Goal: Check status: Check status

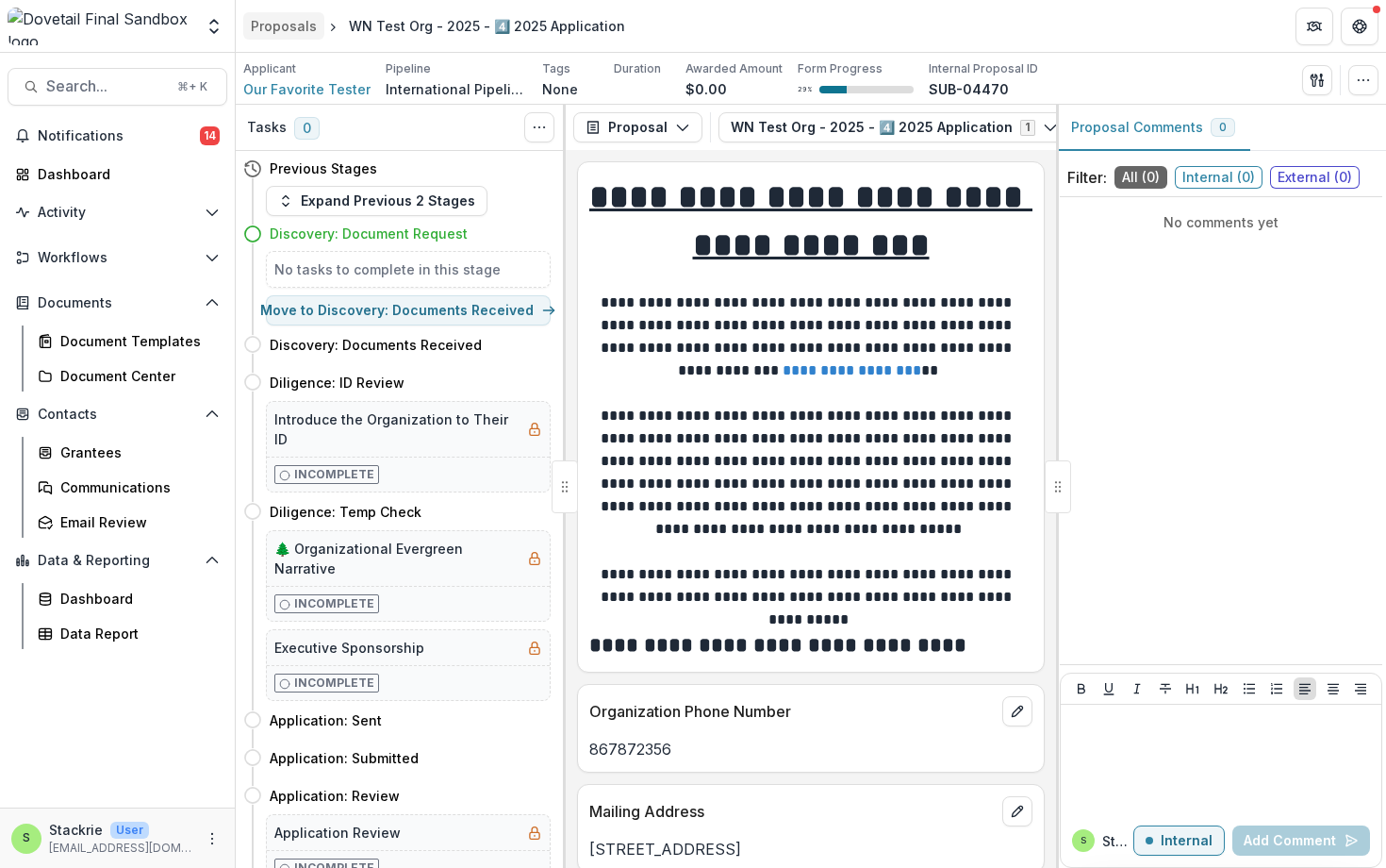
click at [290, 25] on div "Proposals" at bounding box center [284, 26] width 66 height 19
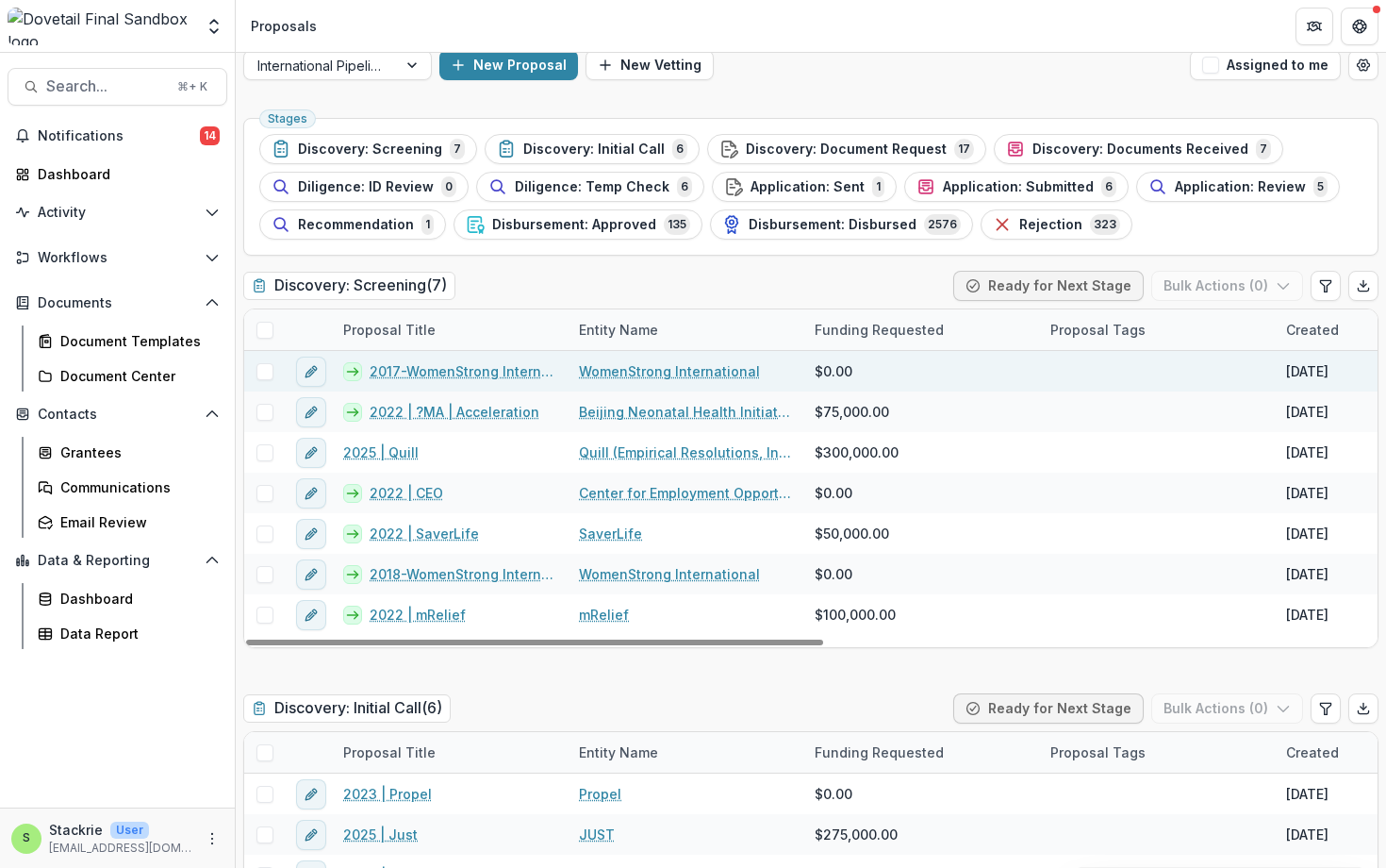
scroll to position [1, 0]
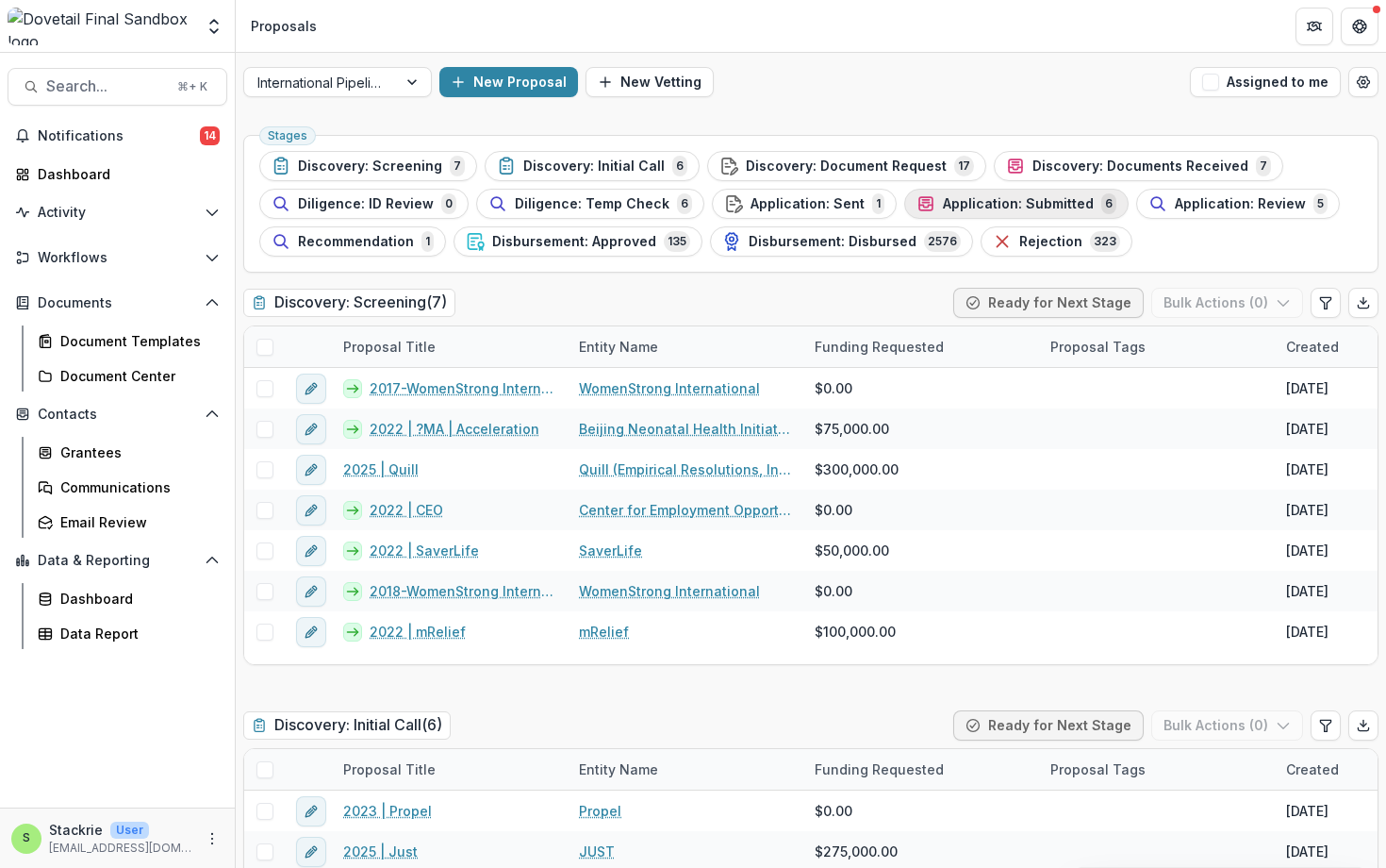
click at [1054, 204] on span "Application: Submitted" at bounding box center [1019, 204] width 151 height 16
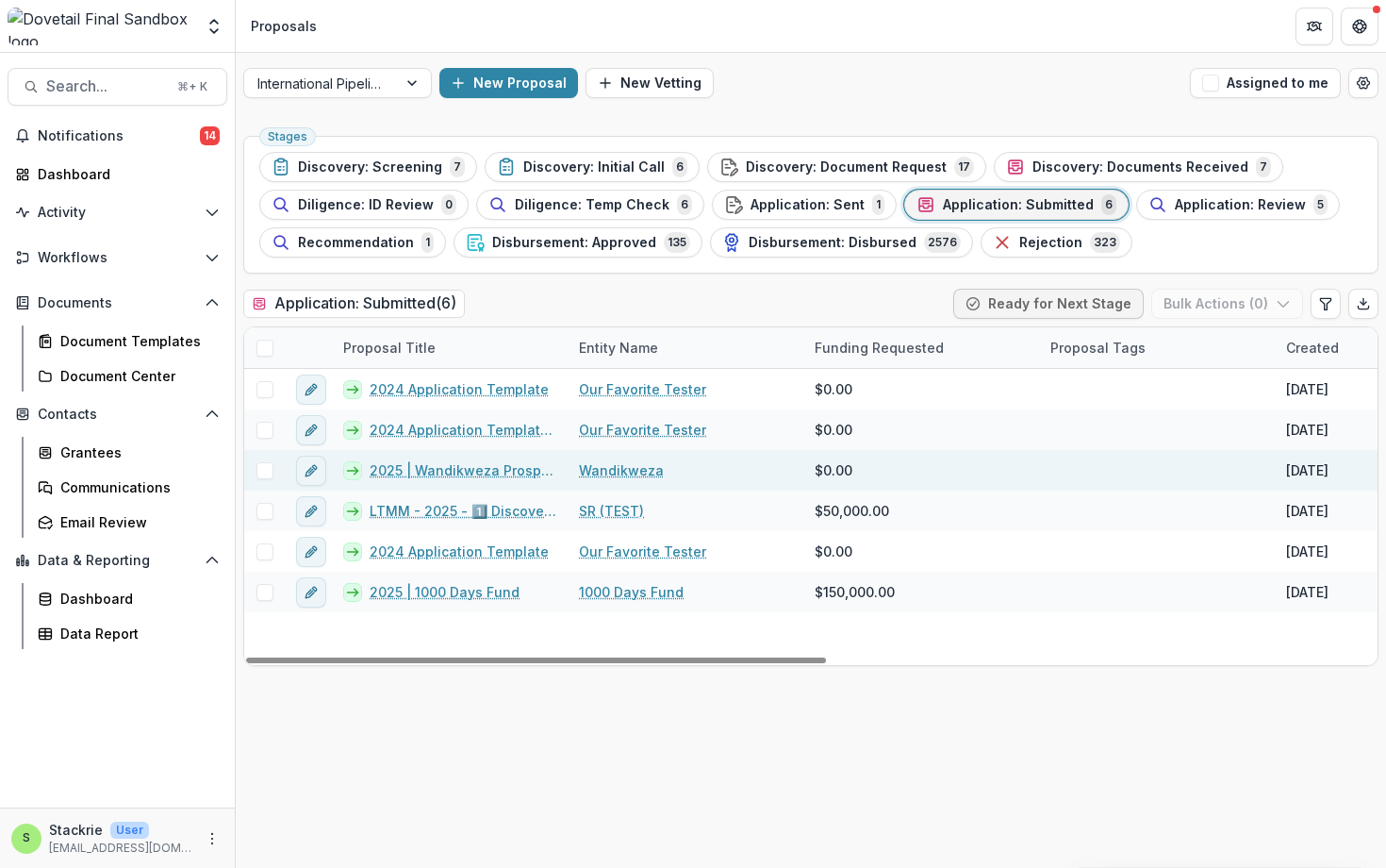
click at [517, 468] on link "2025 | Wandikweza Prospect Application" at bounding box center [462, 470] width 187 height 19
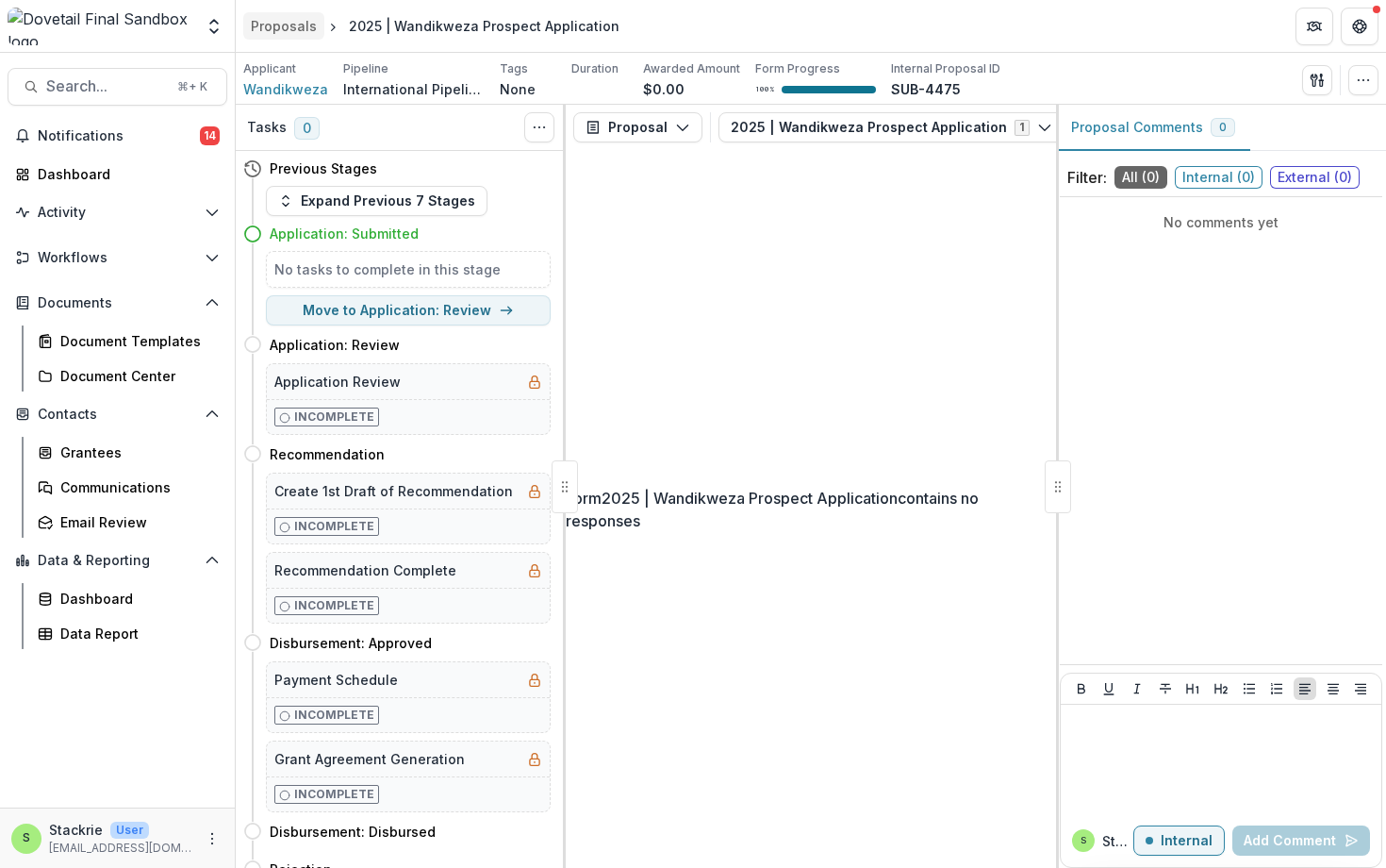
click at [289, 21] on div "Proposals" at bounding box center [284, 26] width 66 height 19
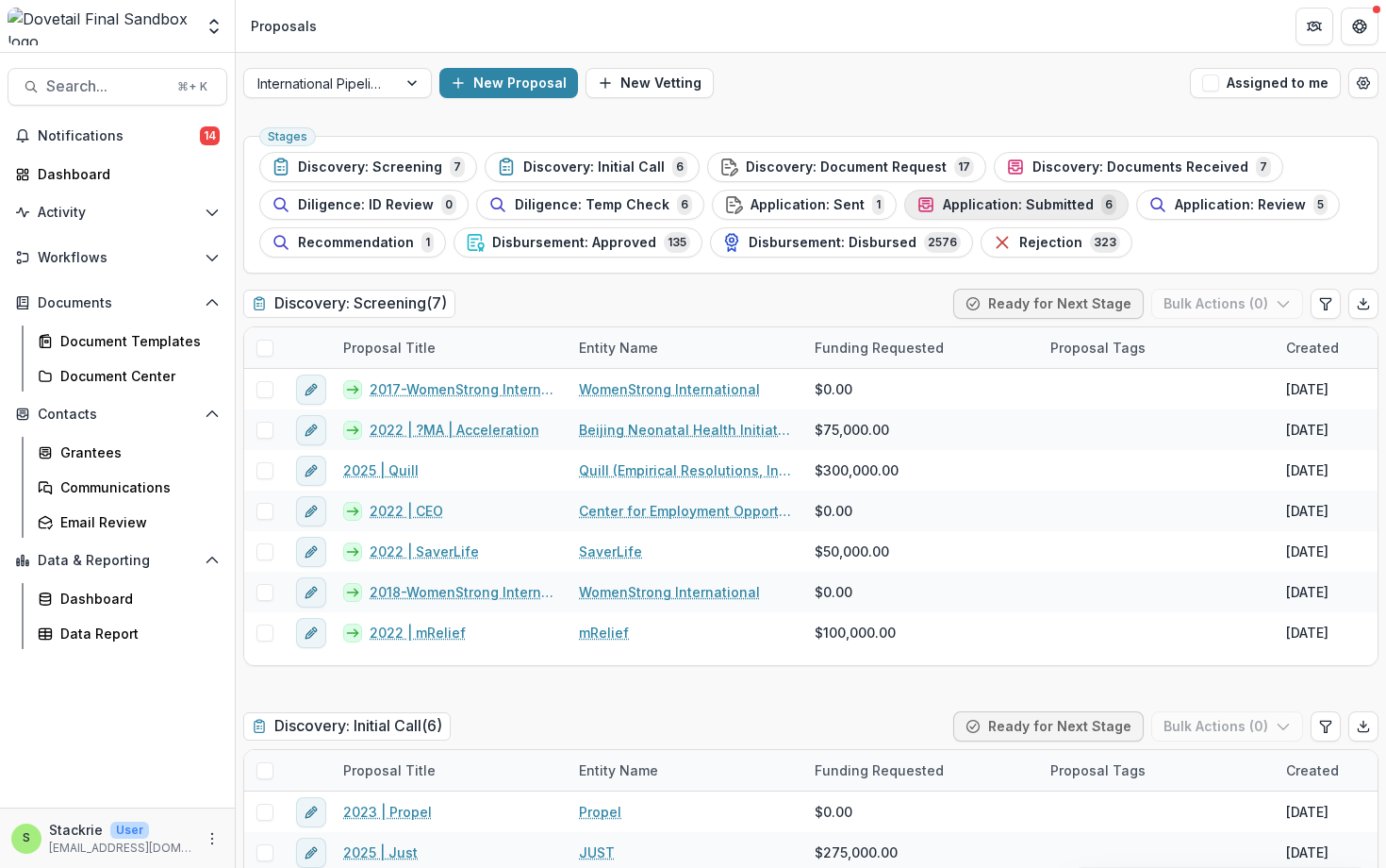
click at [951, 204] on span "Application: Submitted" at bounding box center [1019, 205] width 151 height 16
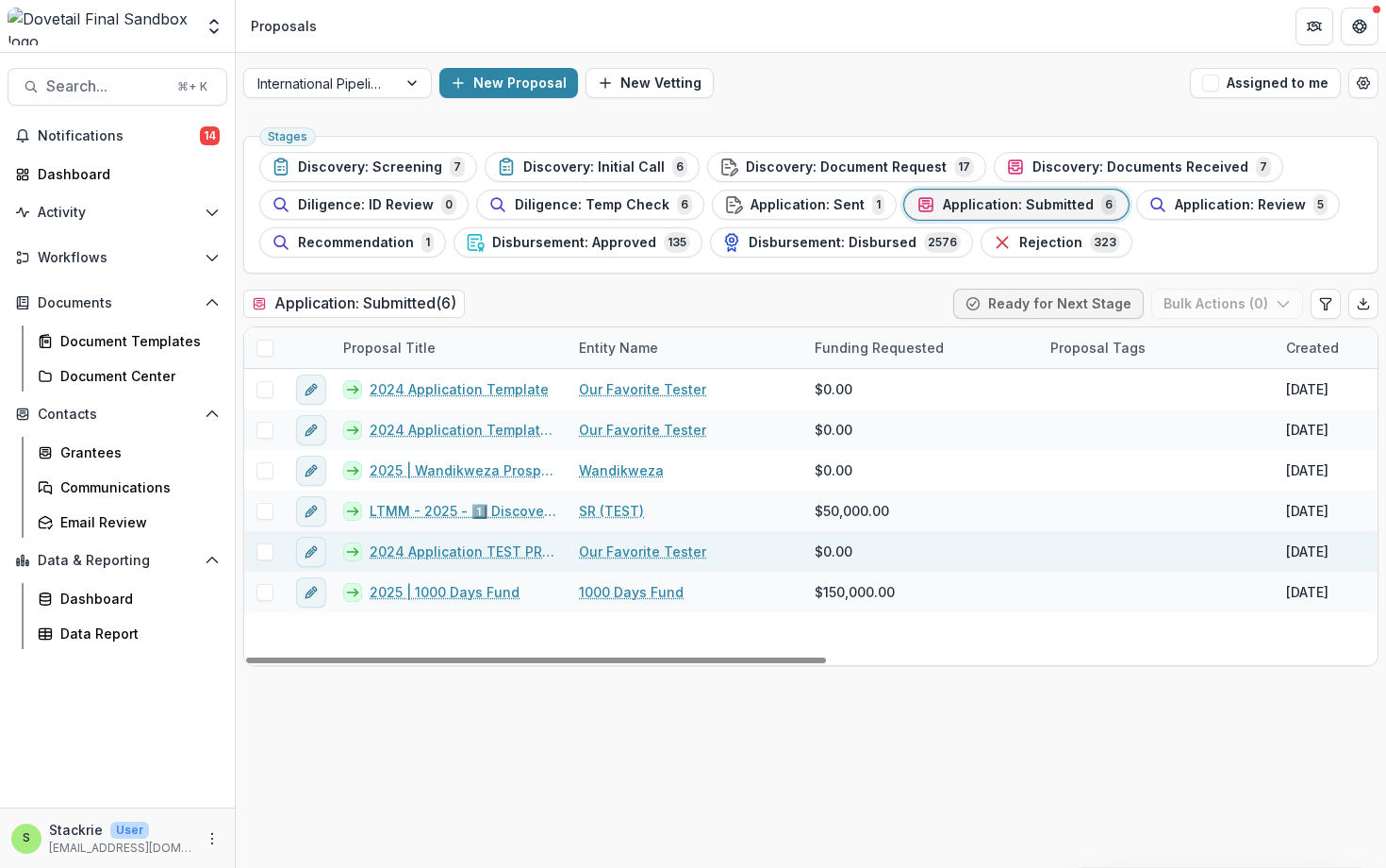
click at [501, 542] on link "2024 Application TEST PROPOSAL SEP 01ST" at bounding box center [462, 551] width 187 height 19
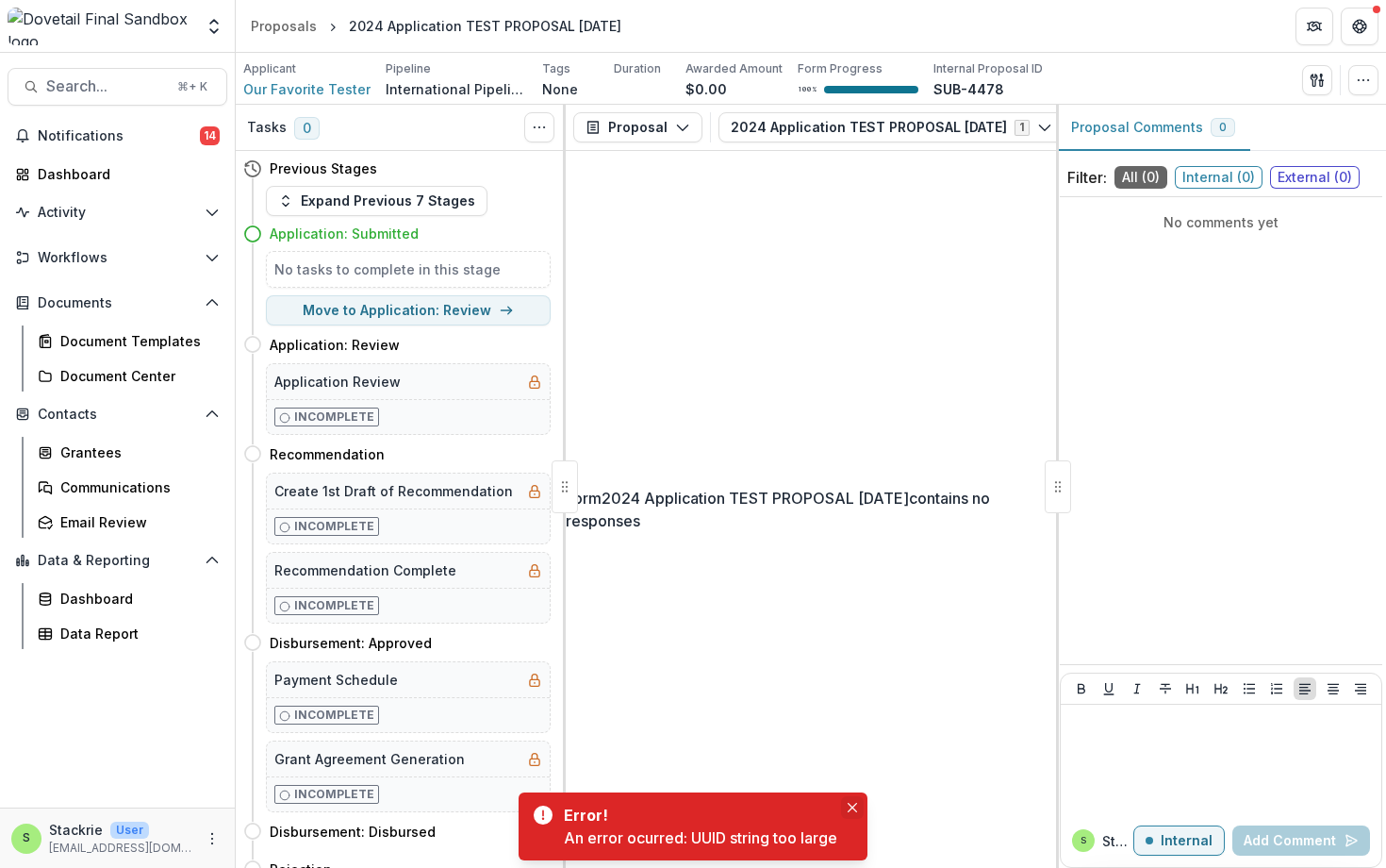
click at [852, 802] on icon "Close" at bounding box center [852, 807] width 10 height 10
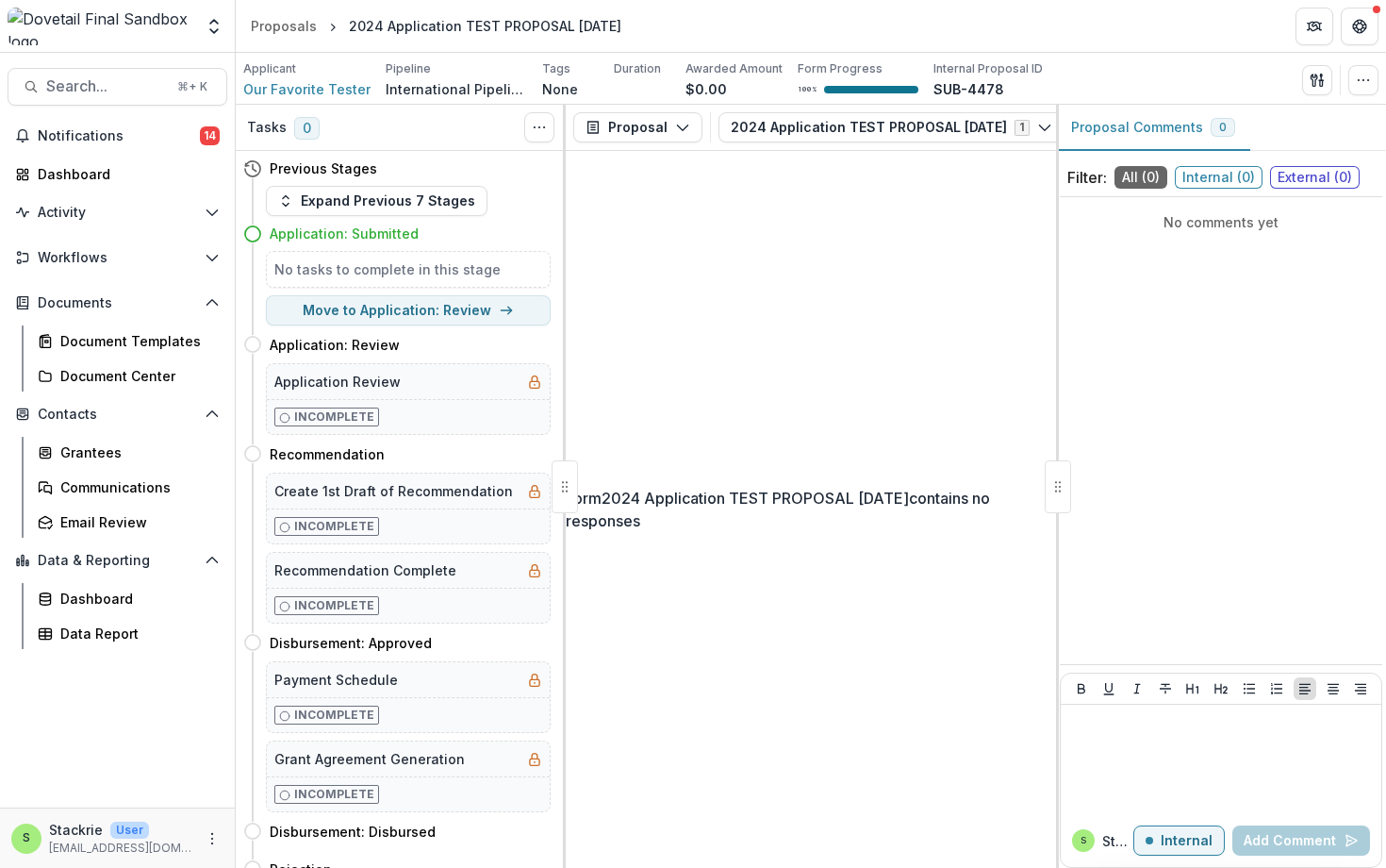
click at [853, 621] on div "Form 2024 Application TEST PROPOSAL SEP 01ST contains no responses" at bounding box center [810, 509] width 490 height 717
click at [743, 358] on div "Form 2024 Application TEST PROPOSAL SEP 01ST contains no responses" at bounding box center [810, 509] width 490 height 717
click at [676, 120] on icon "button" at bounding box center [683, 128] width 15 height 15
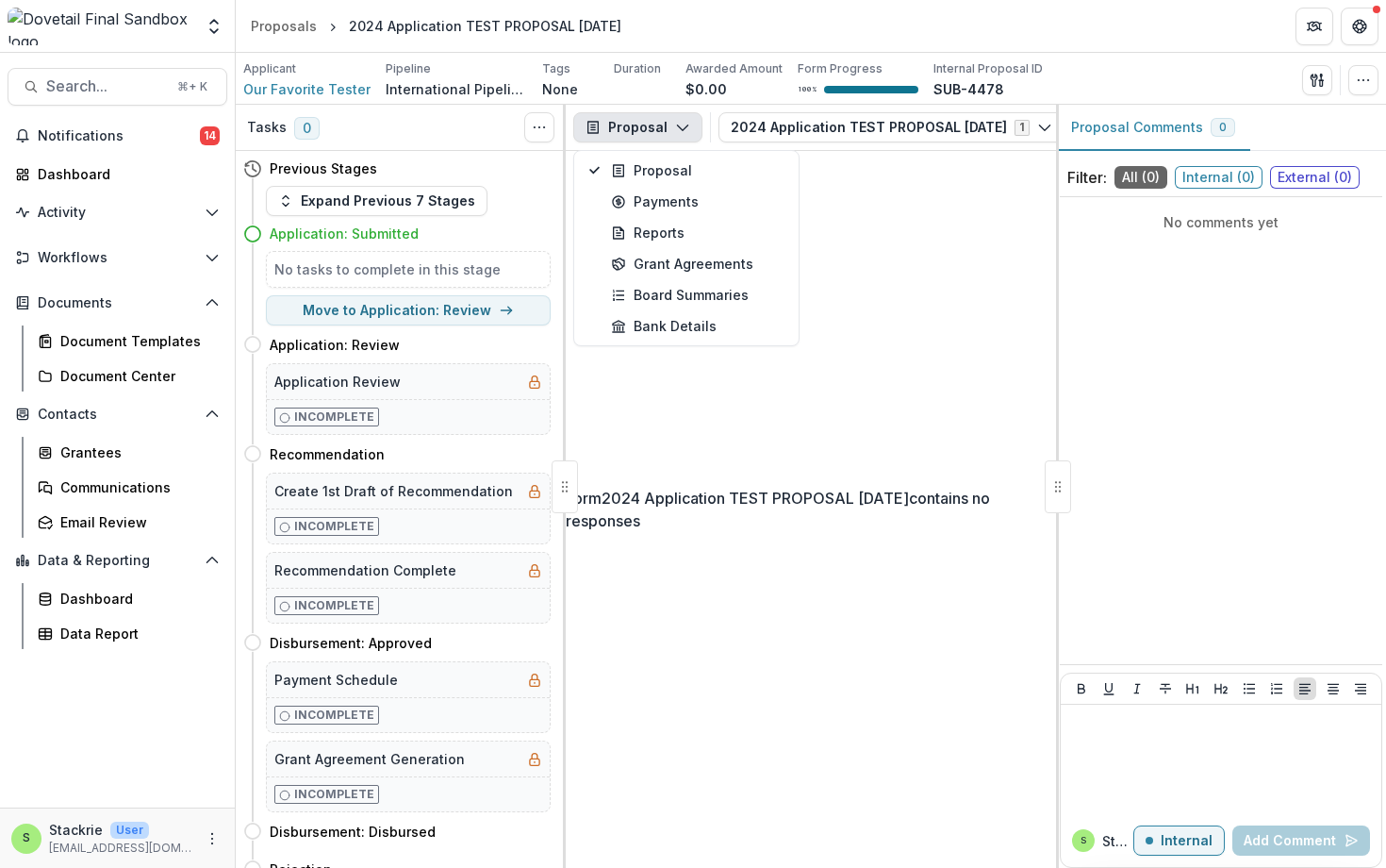
click at [676, 120] on icon "button" at bounding box center [683, 128] width 15 height 15
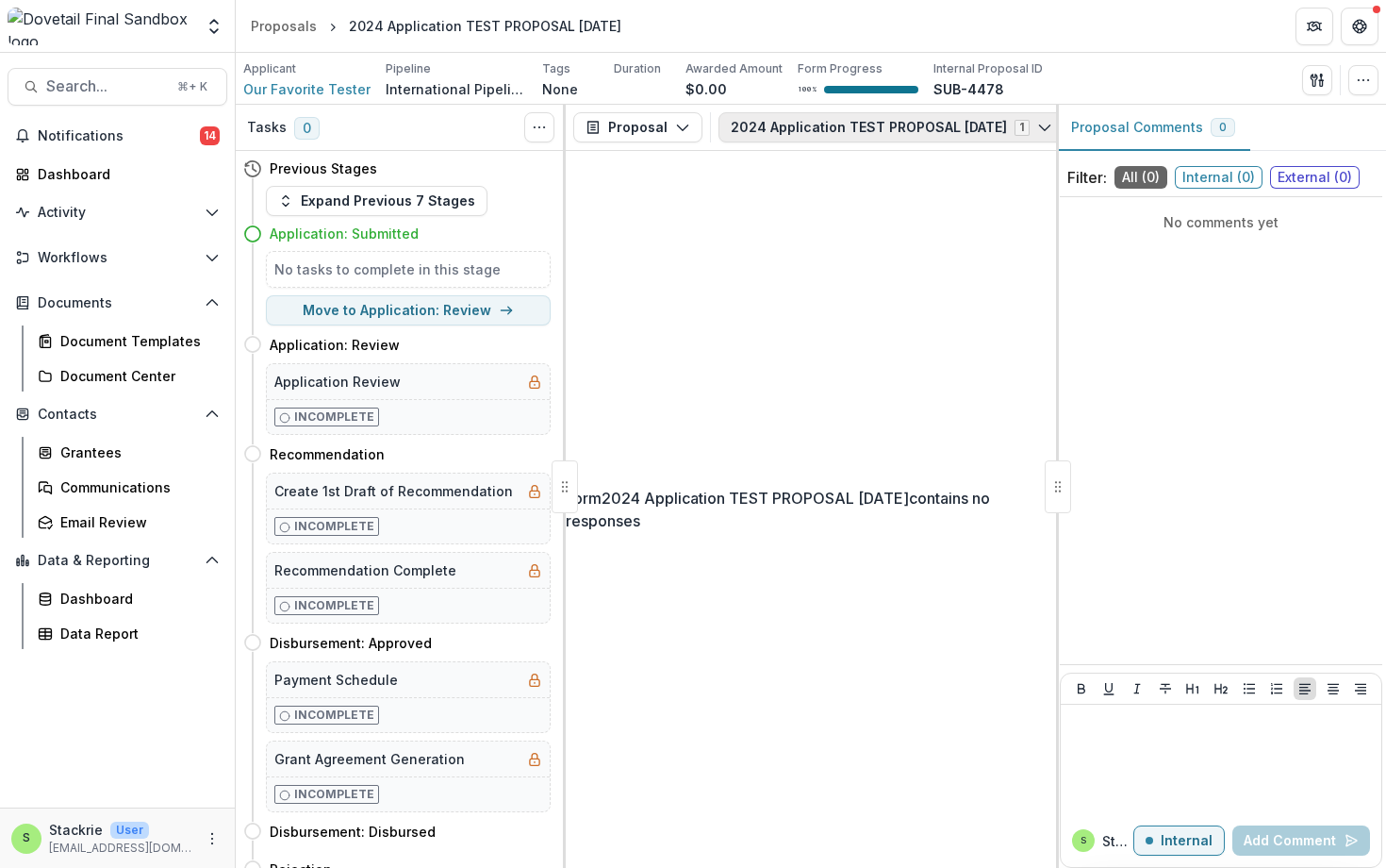
click at [812, 121] on button "2024 Application TEST PROPOSAL SEP 01ST 1" at bounding box center [891, 127] width 346 height 30
click at [767, 402] on div "Form 2024 Application TEST PROPOSAL SEP 01ST contains no responses" at bounding box center [810, 509] width 490 height 717
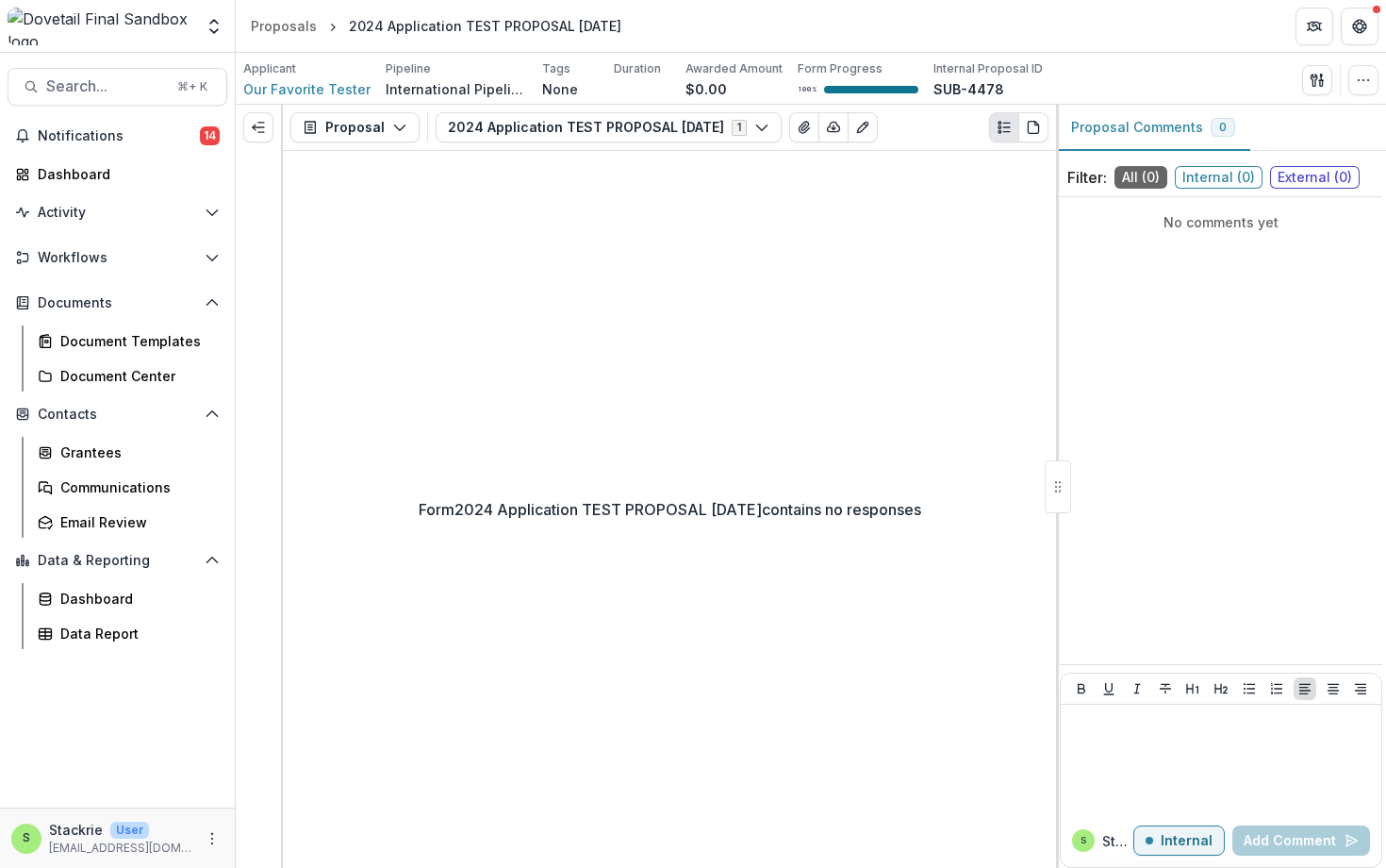
click at [1056, 482] on div at bounding box center [1057, 486] width 26 height 53
click at [804, 130] on icon "View Attached Files" at bounding box center [804, 128] width 15 height 15
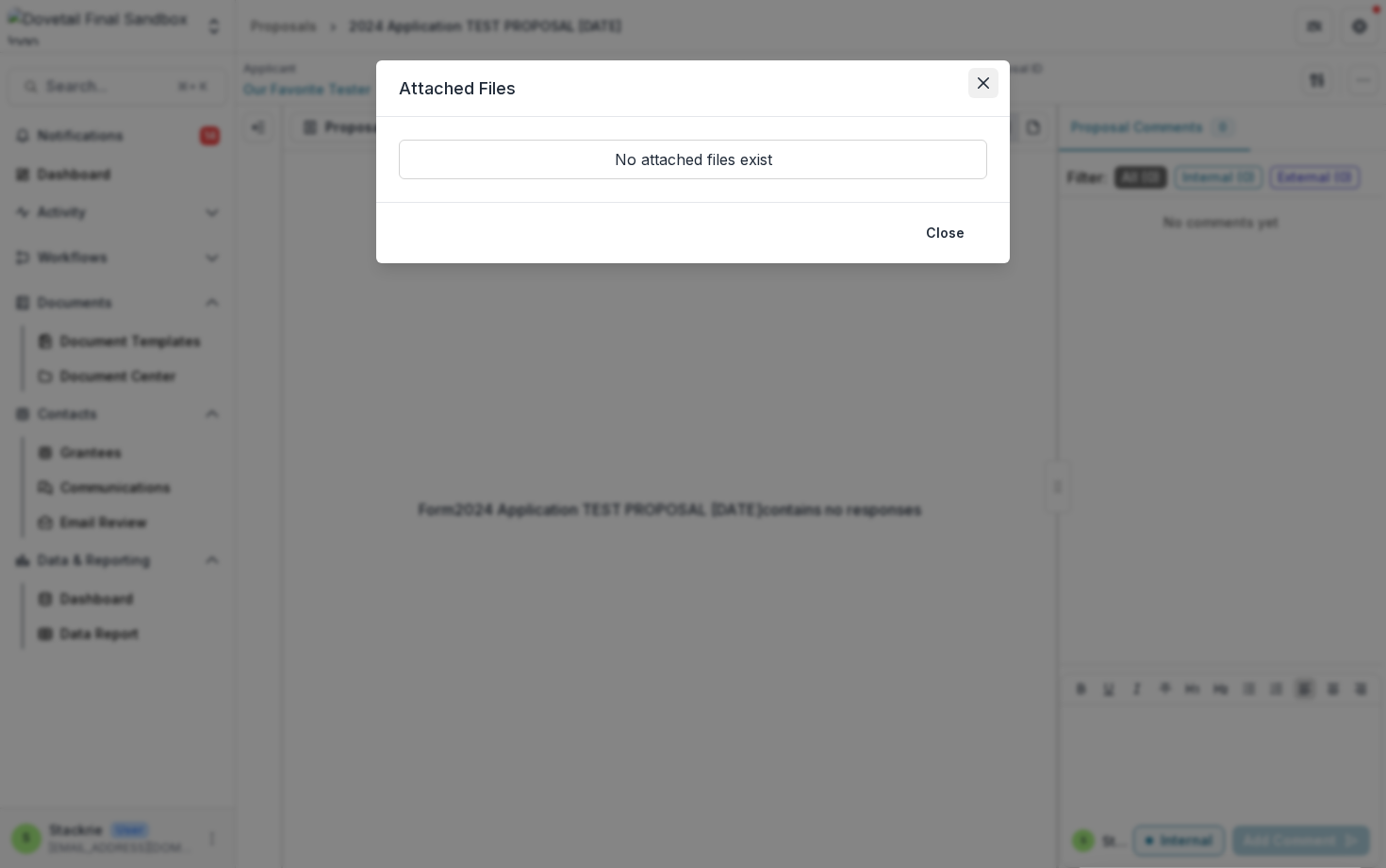
click at [979, 79] on icon "Close" at bounding box center [984, 83] width 12 height 12
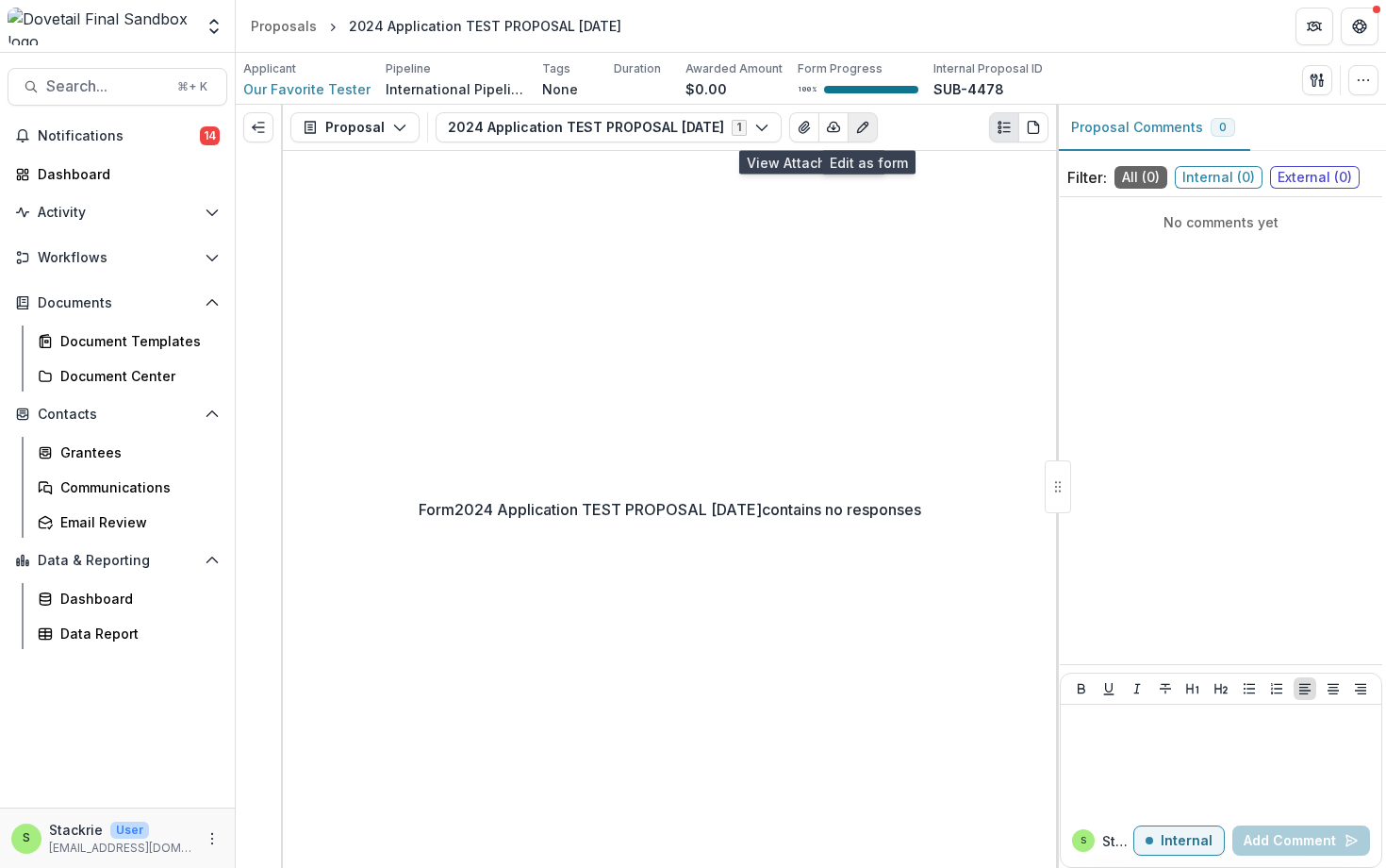
click at [871, 126] on icon "Edit as form" at bounding box center [863, 128] width 15 height 15
click at [860, 128] on icon "Edit as form" at bounding box center [863, 128] width 15 height 15
click at [368, 122] on button "Proposal" at bounding box center [356, 127] width 130 height 30
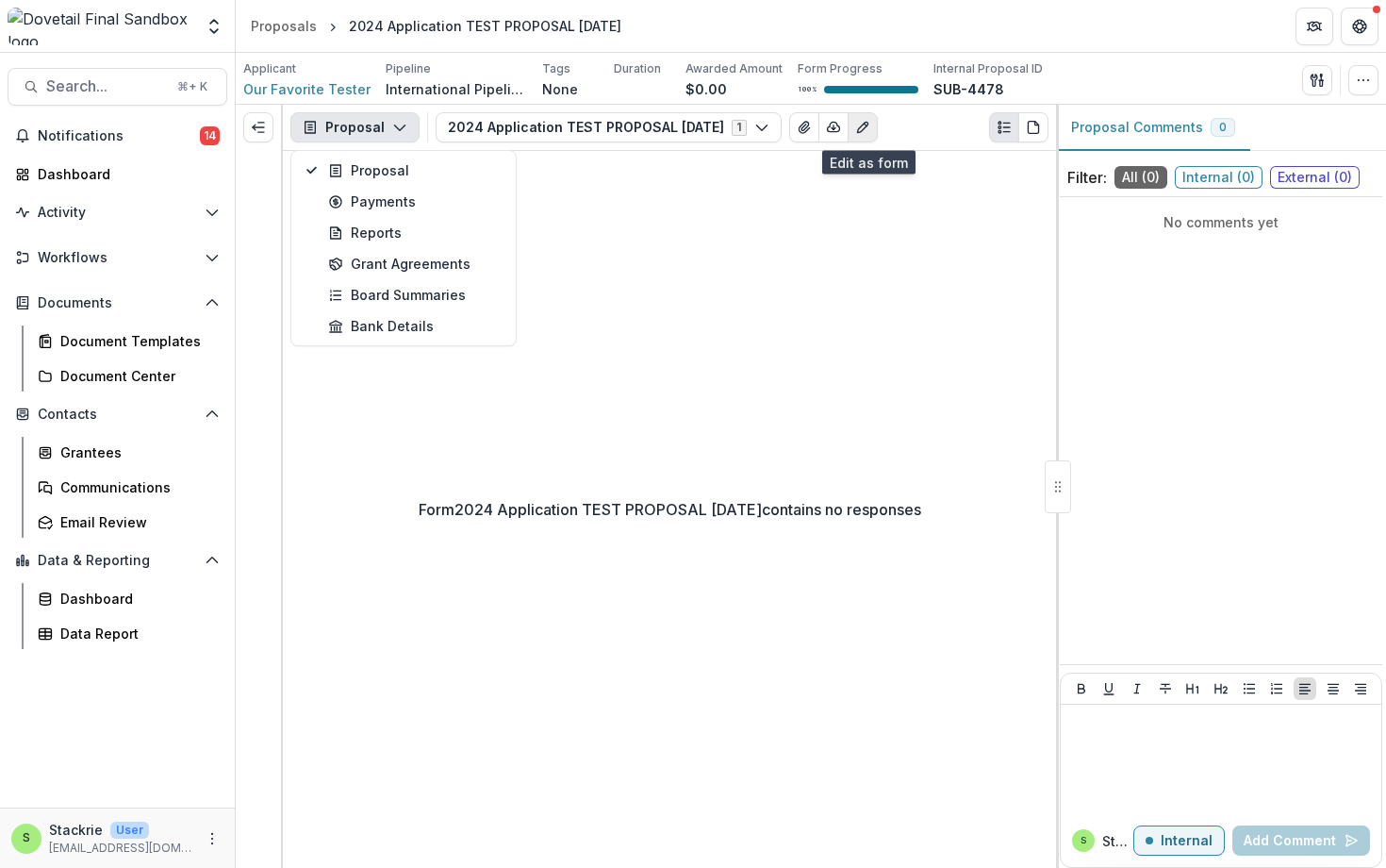
click at [871, 130] on icon "Edit as form" at bounding box center [863, 128] width 15 height 15
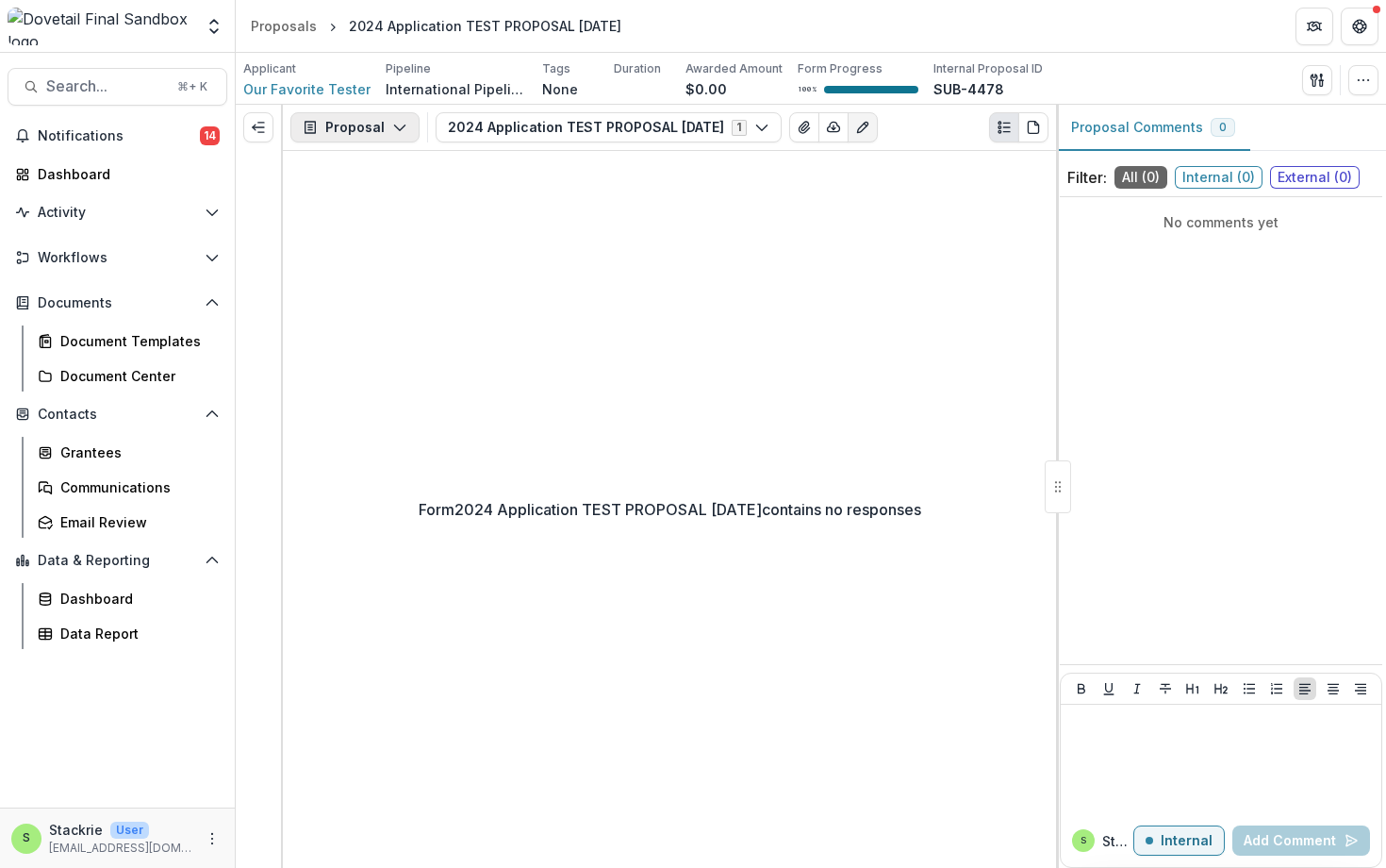
click at [407, 120] on button "Proposal" at bounding box center [356, 127] width 130 height 30
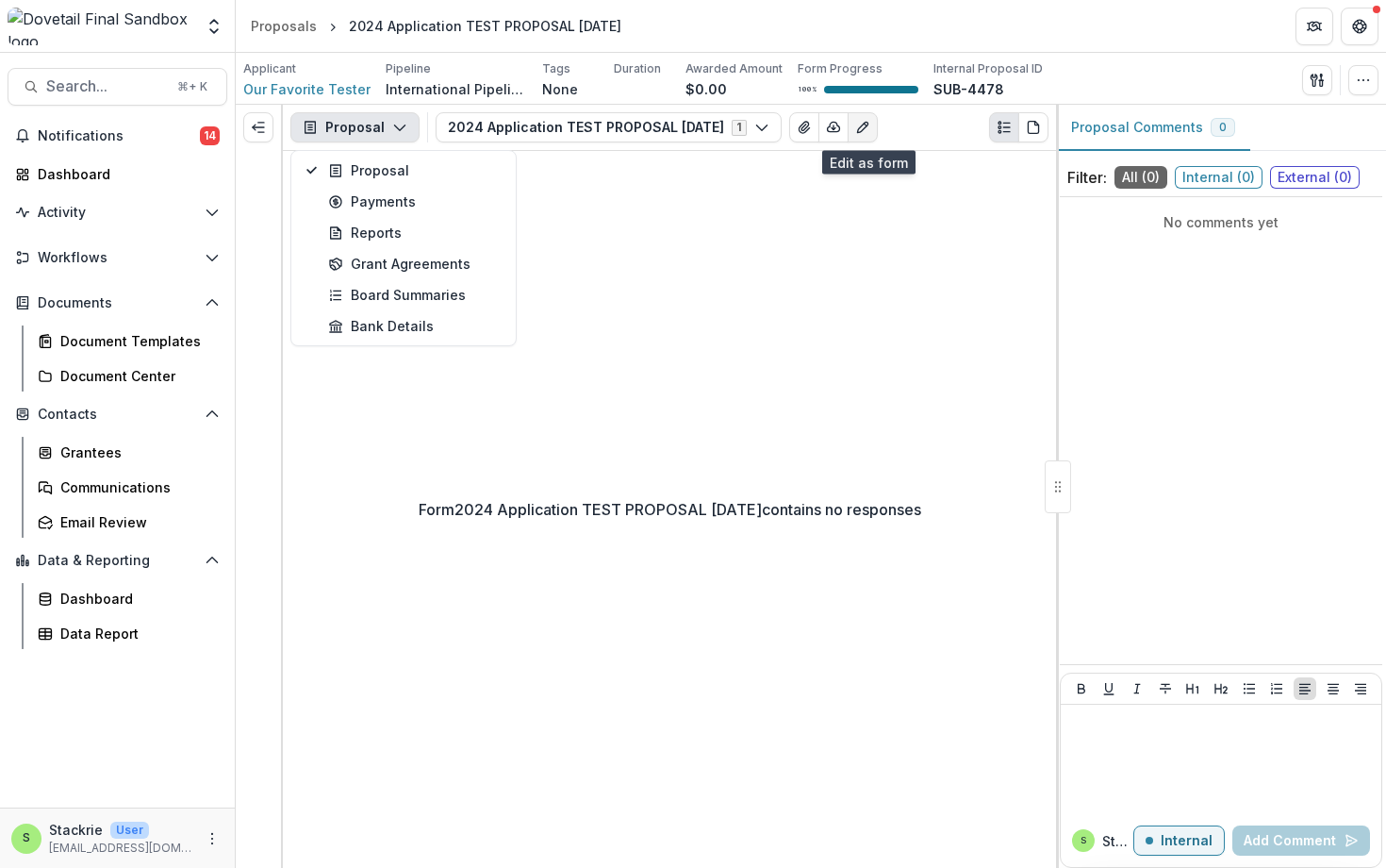
click at [863, 132] on icon "Edit as form" at bounding box center [862, 128] width 11 height 11
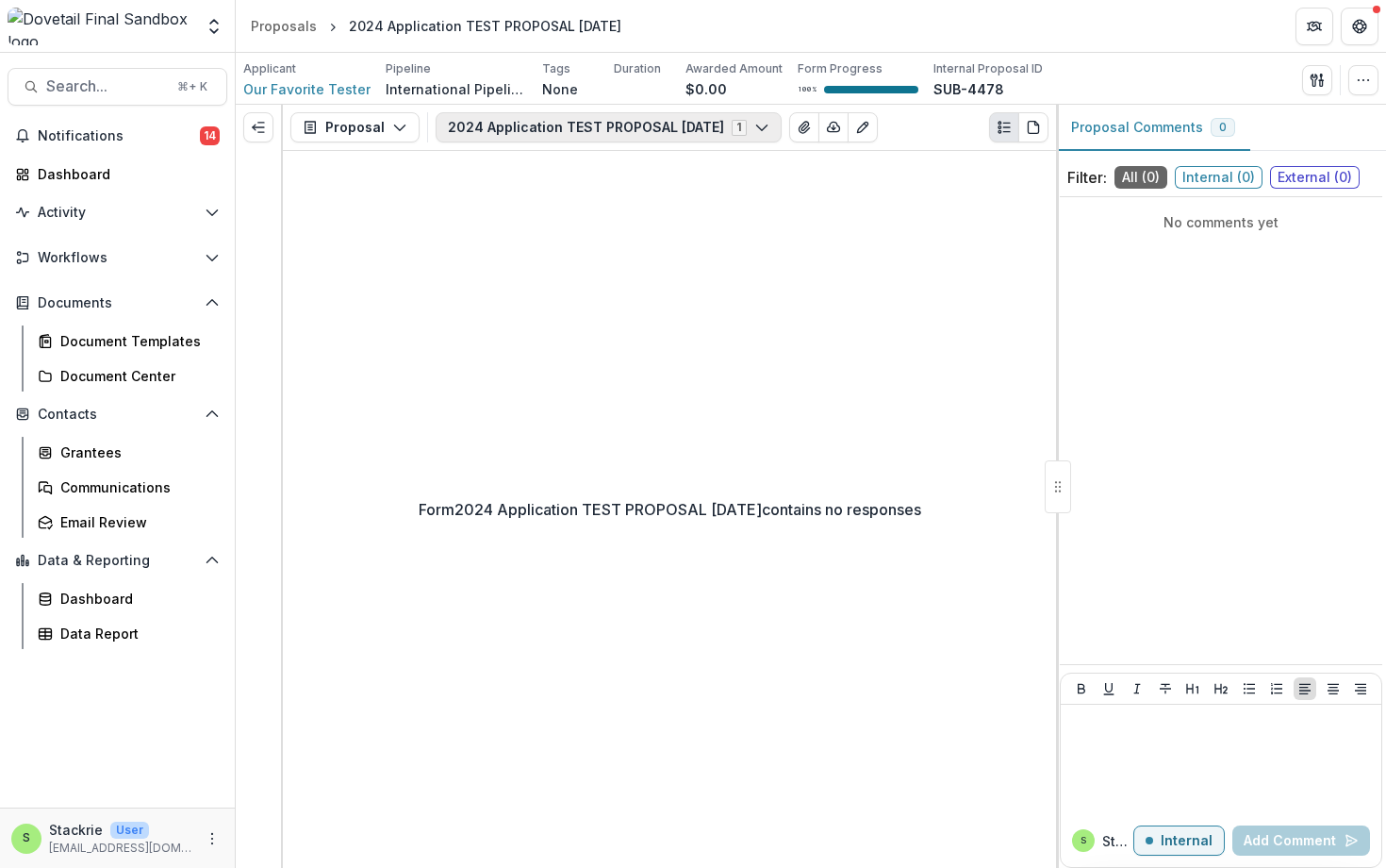
click at [763, 122] on icon "button" at bounding box center [763, 128] width 15 height 15
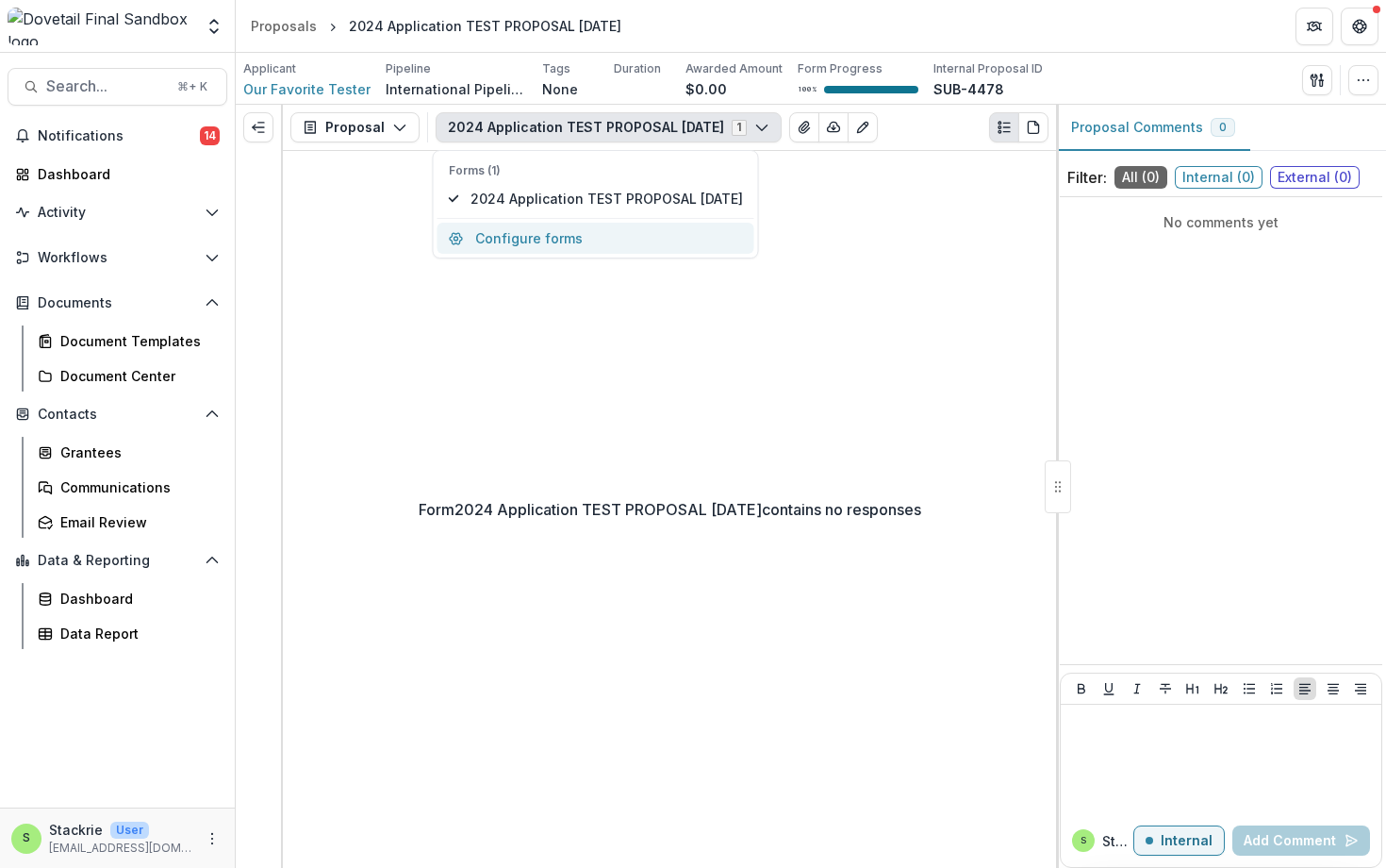
click at [586, 241] on button "Configure forms" at bounding box center [596, 238] width 317 height 31
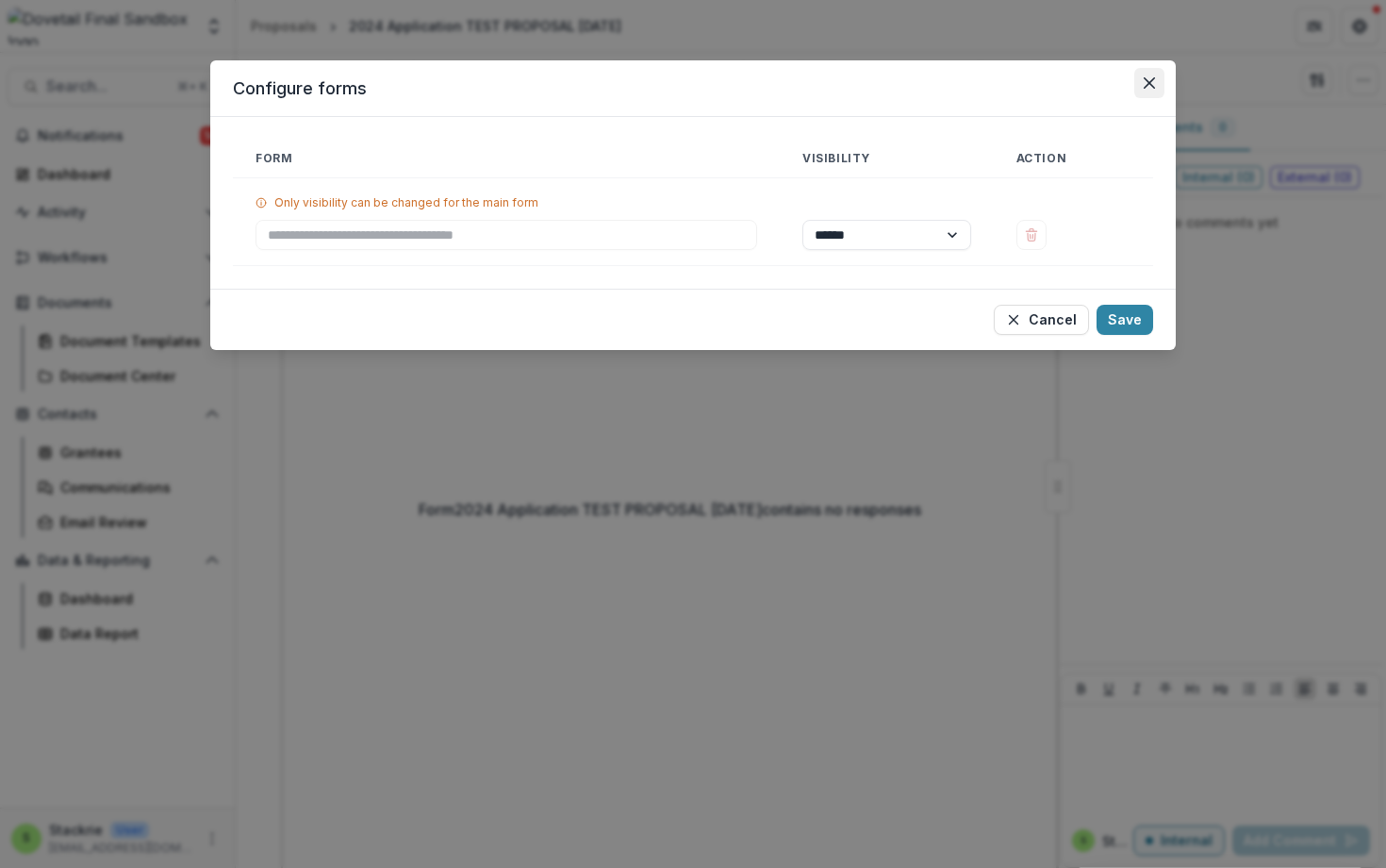
click at [1139, 89] on button "Close" at bounding box center [1149, 82] width 30 height 30
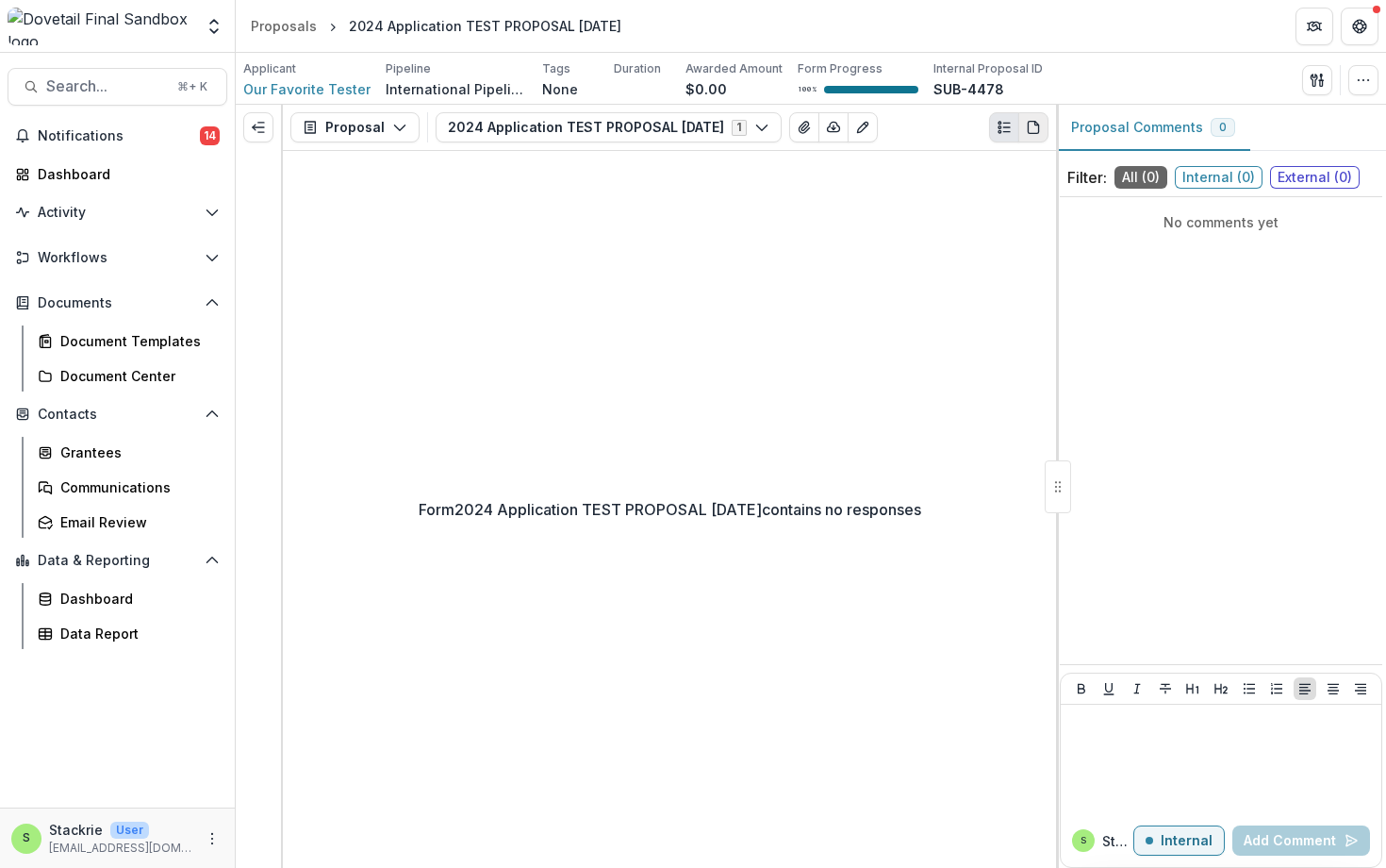
click at [1046, 129] on button "PDF view" at bounding box center [1033, 127] width 30 height 30
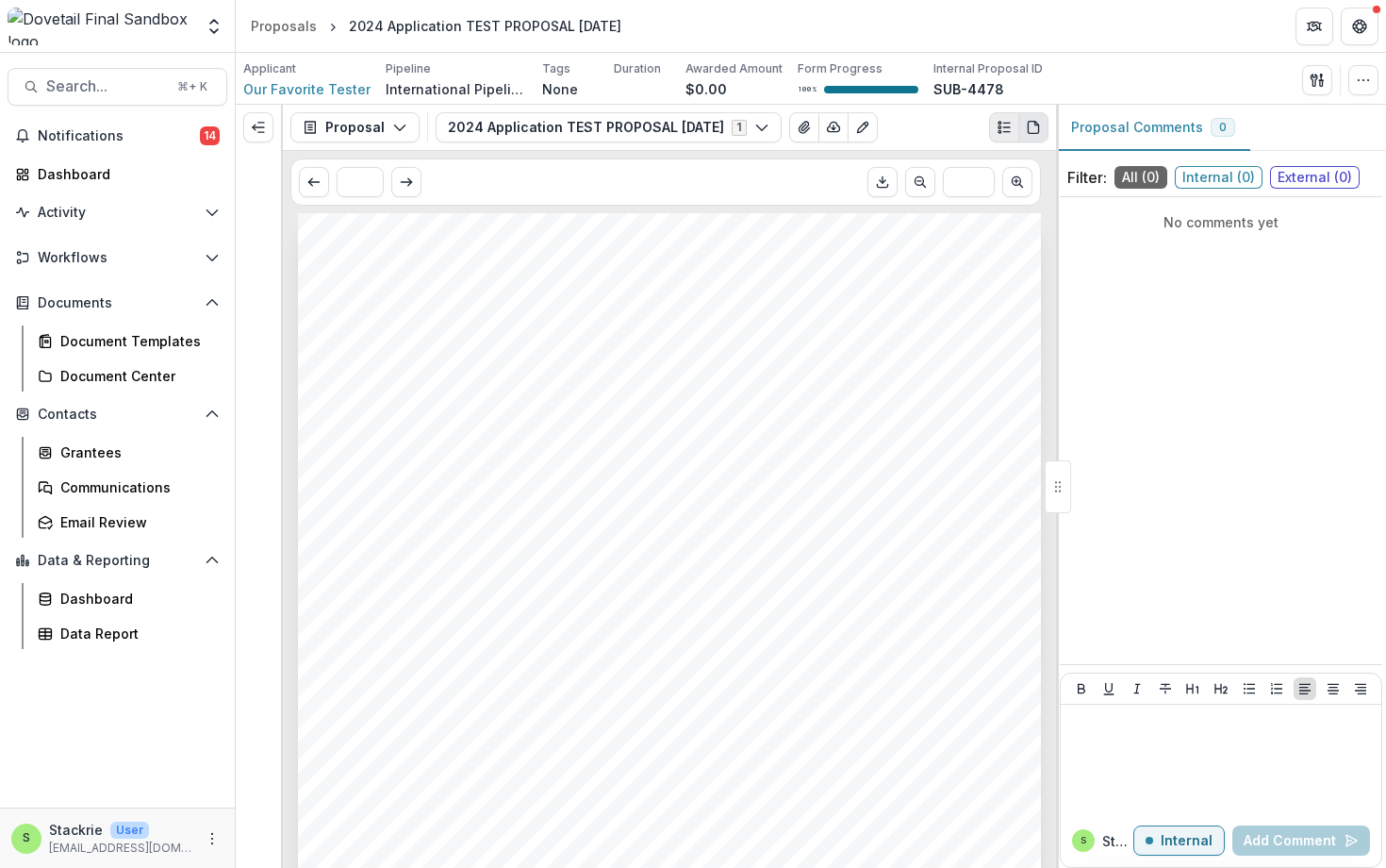
click at [1003, 133] on icon "Plaintext view" at bounding box center [1004, 128] width 15 height 15
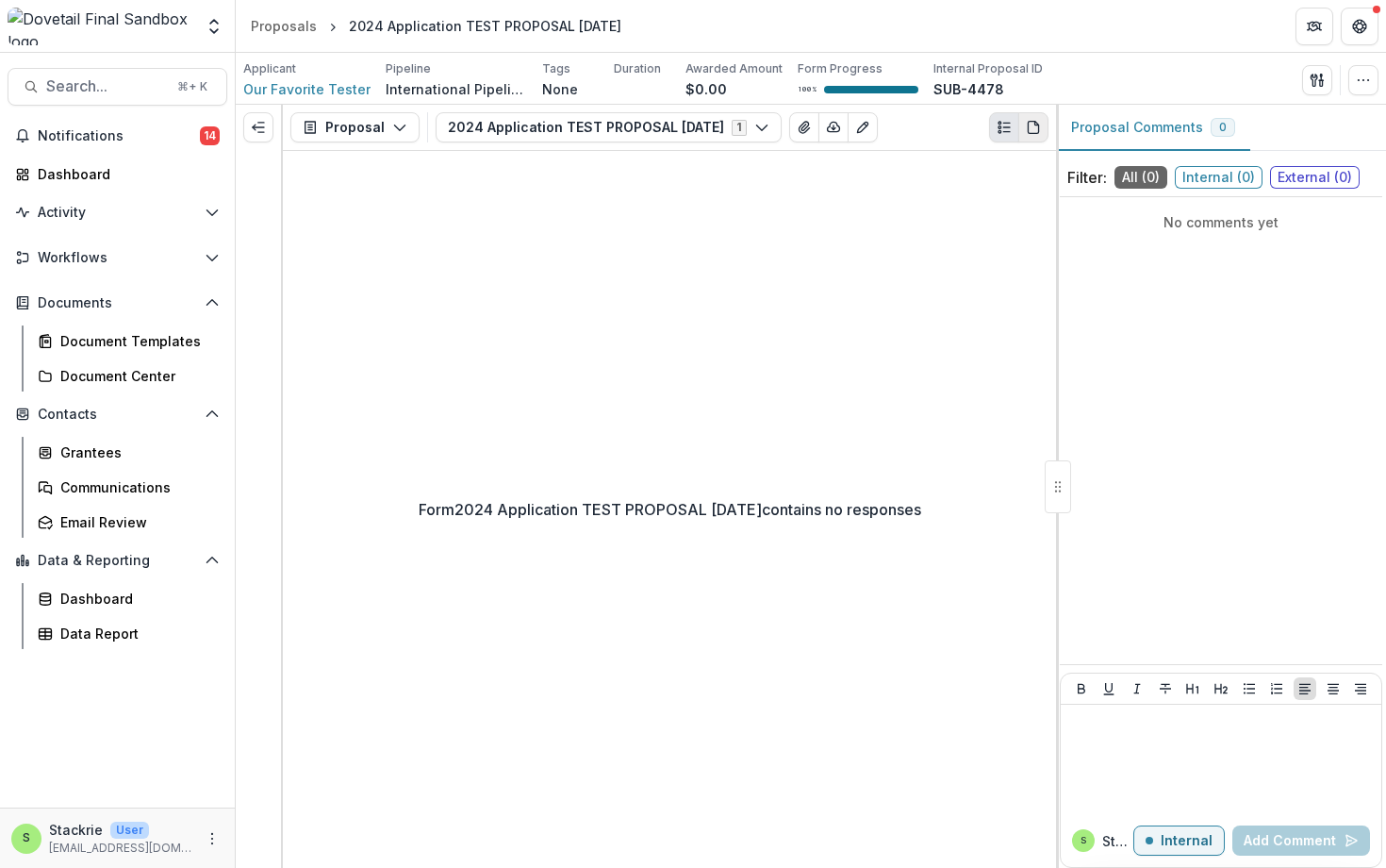
click at [1031, 132] on icon "PDF view" at bounding box center [1034, 128] width 15 height 15
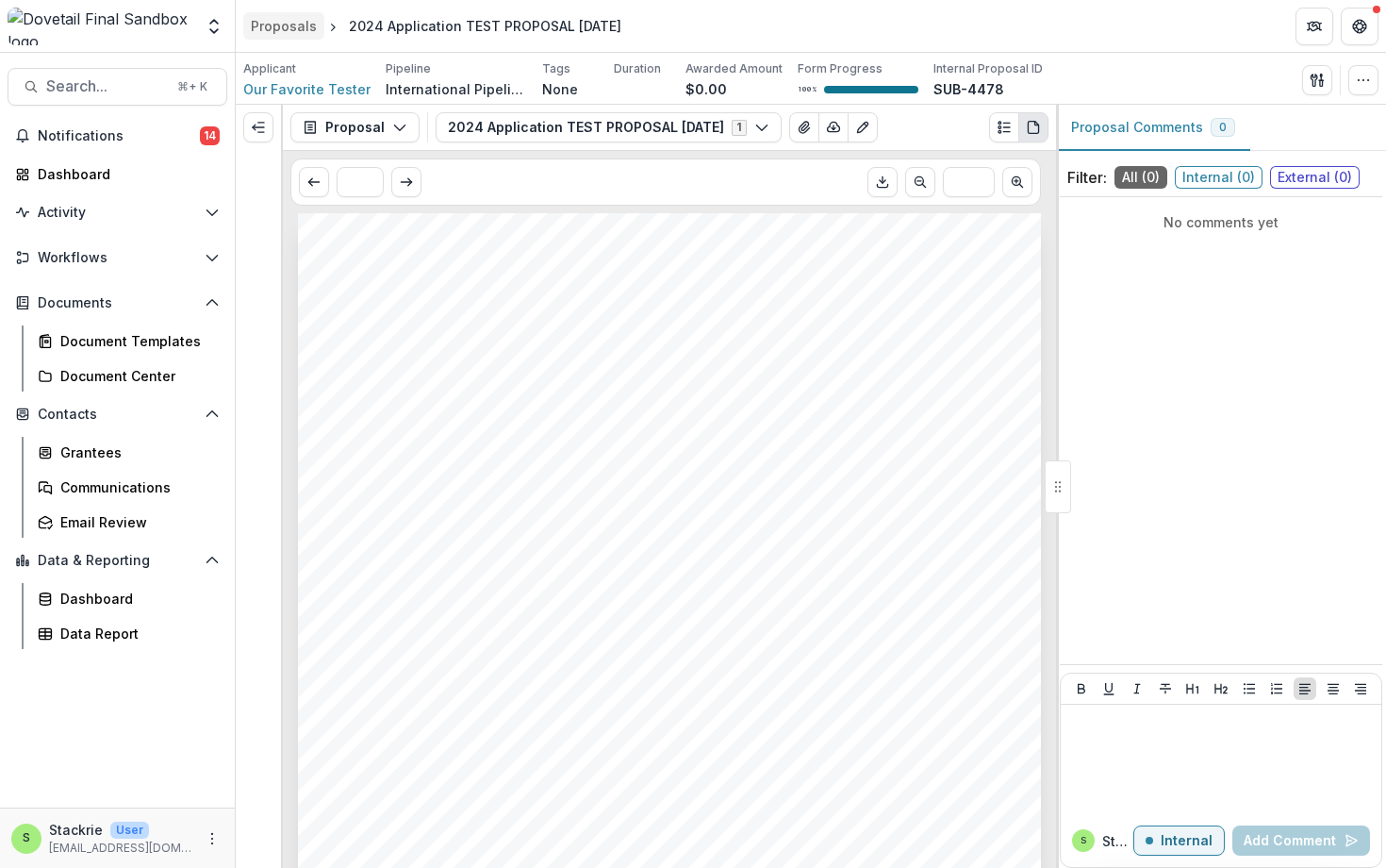
click at [285, 26] on div "Proposals" at bounding box center [284, 26] width 66 height 19
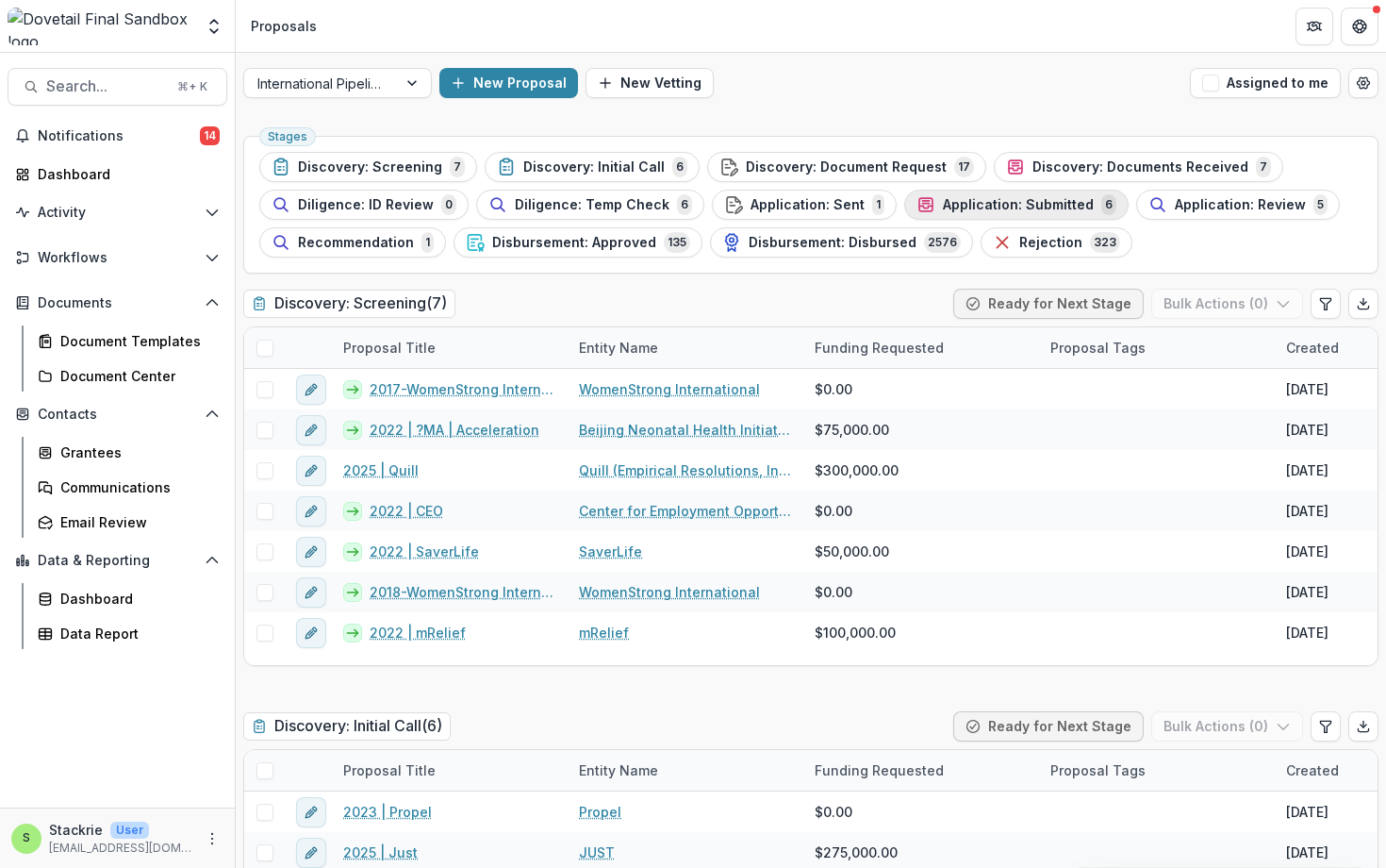
click at [1054, 211] on span "Application: Submitted" at bounding box center [1019, 205] width 151 height 16
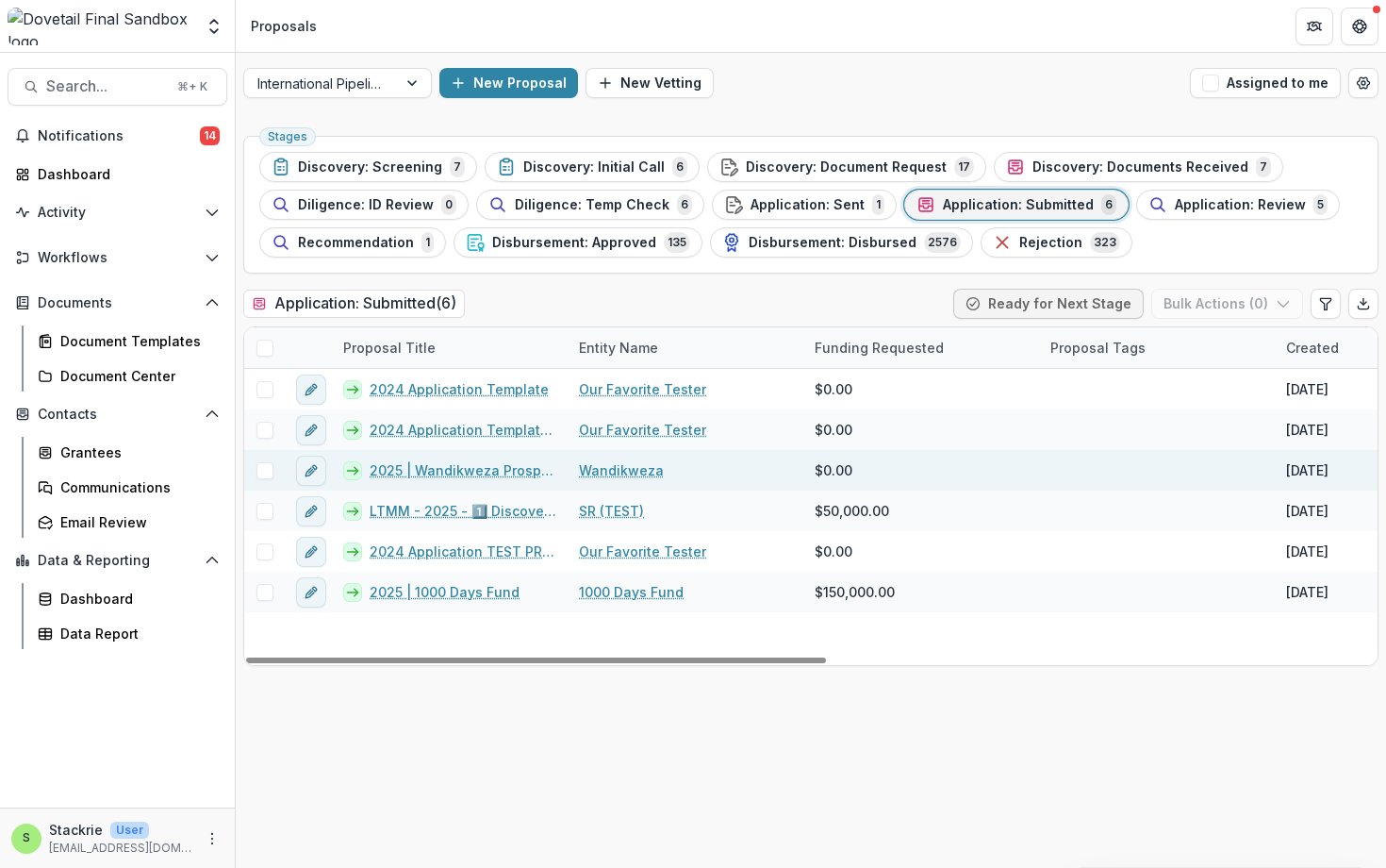
click at [518, 470] on link "2025 | Wandikweza Prospect Application" at bounding box center [462, 470] width 187 height 19
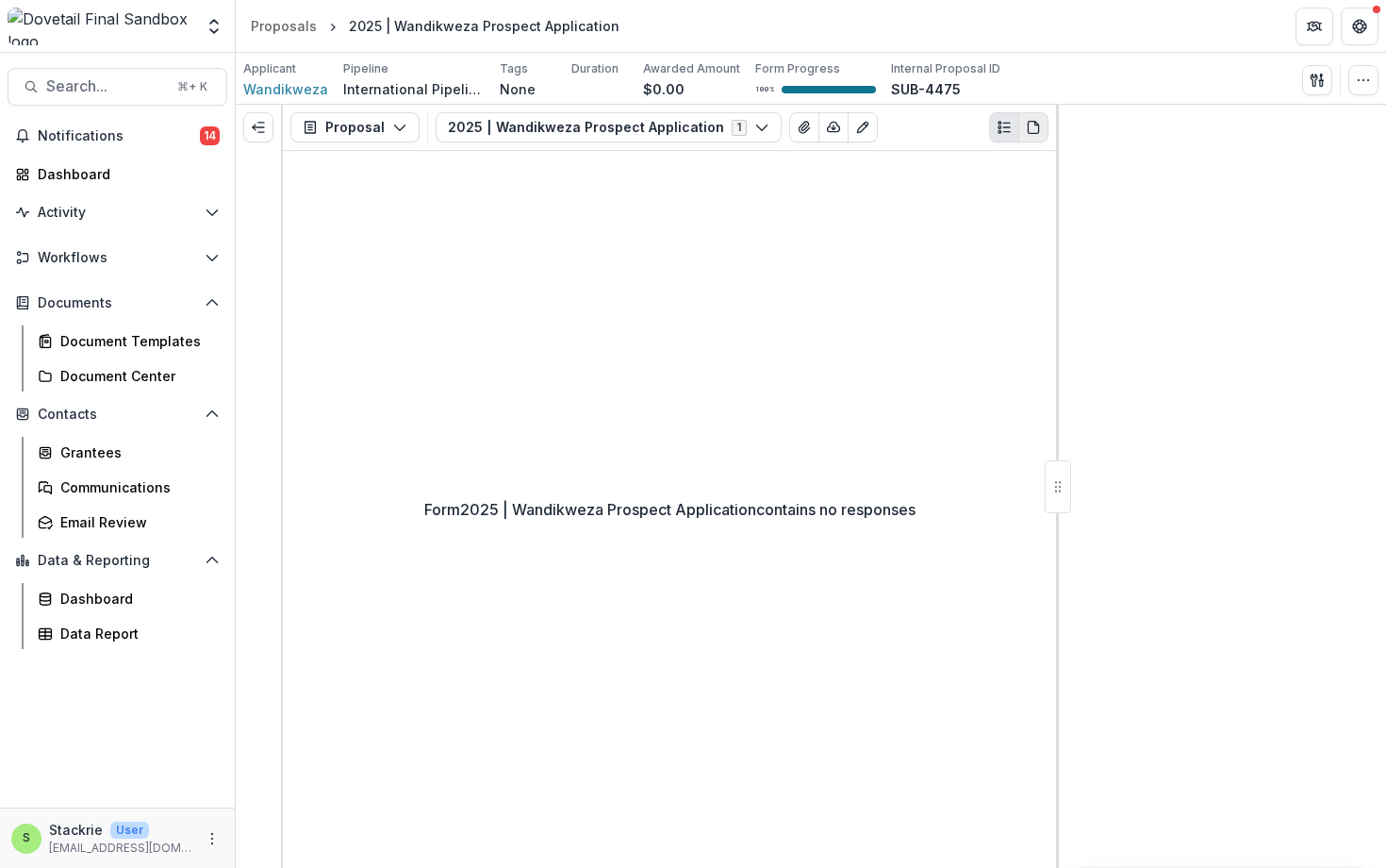
click at [1021, 122] on button "PDF view" at bounding box center [1033, 127] width 30 height 30
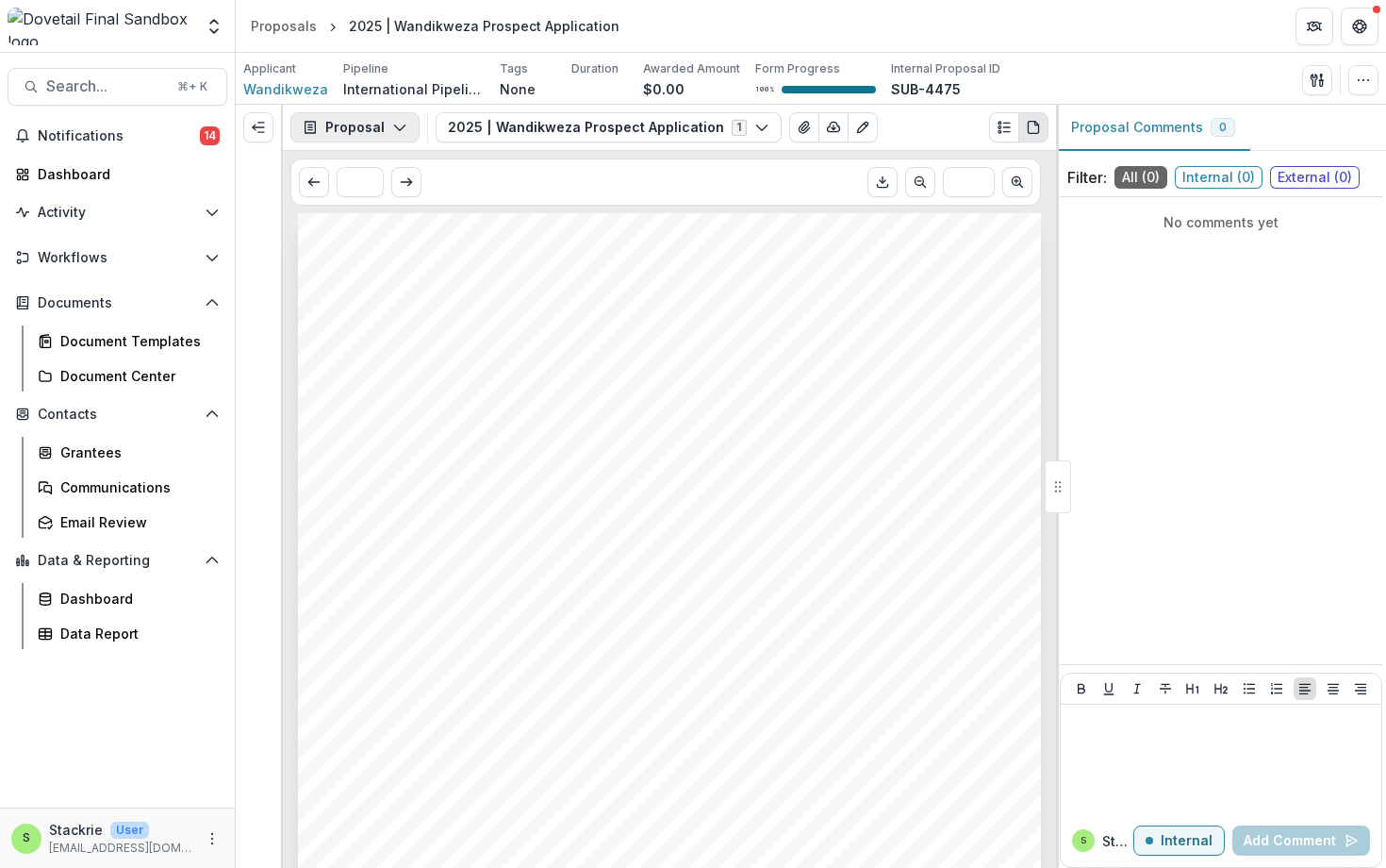
click at [374, 125] on button "Proposal" at bounding box center [356, 127] width 130 height 30
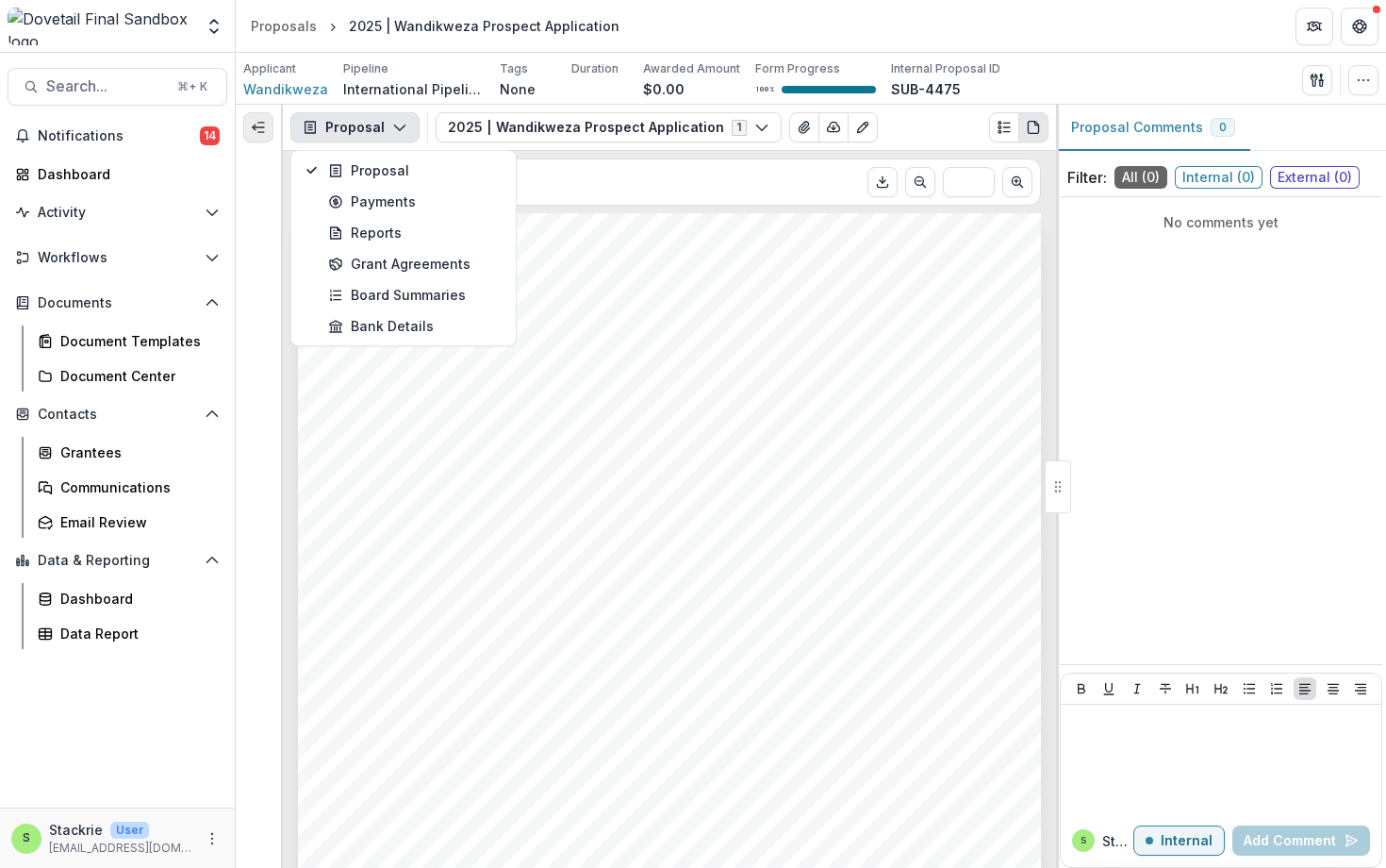
click at [257, 130] on icon "Expand left" at bounding box center [259, 128] width 15 height 15
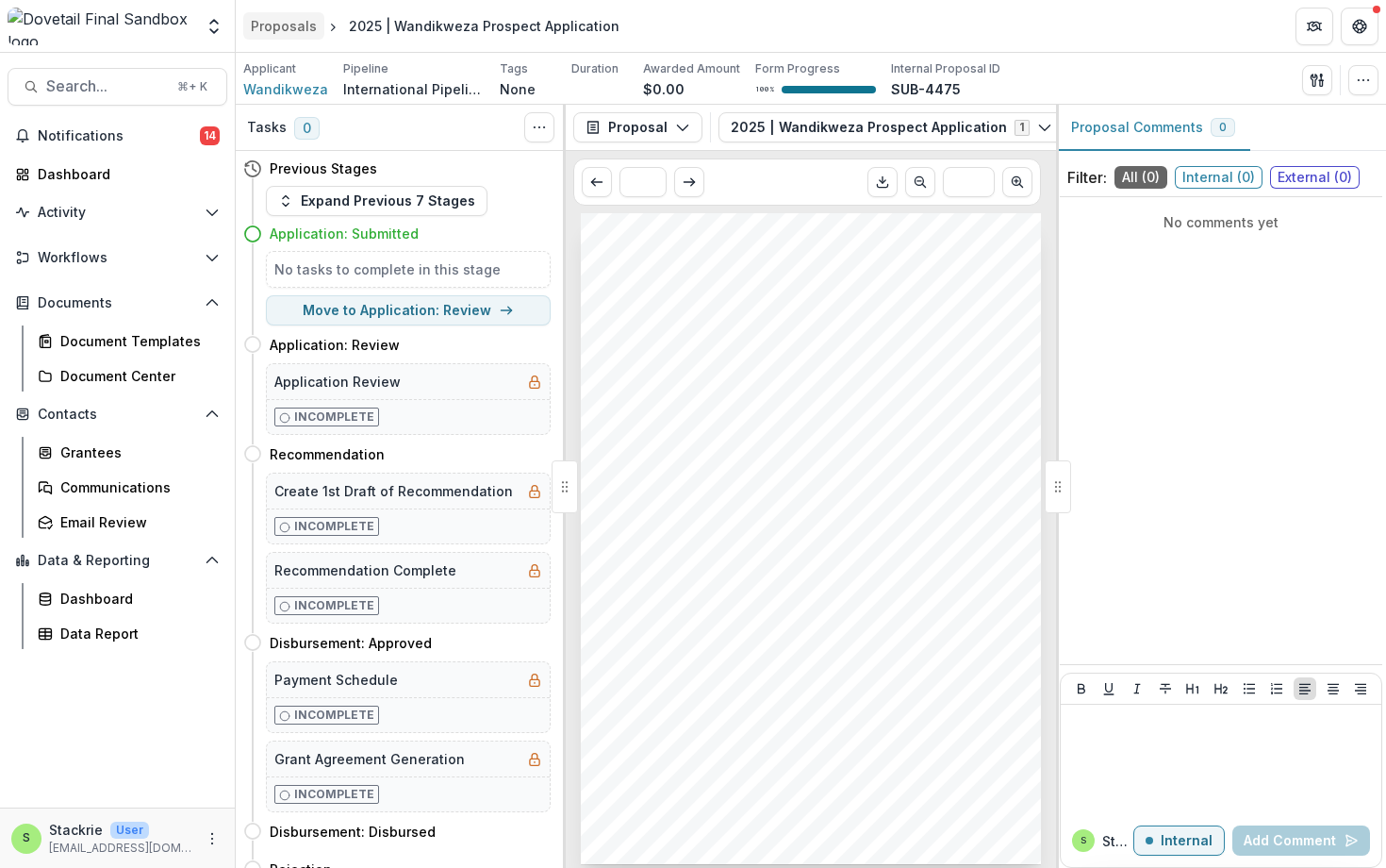
click at [287, 25] on div "Proposals" at bounding box center [284, 26] width 66 height 19
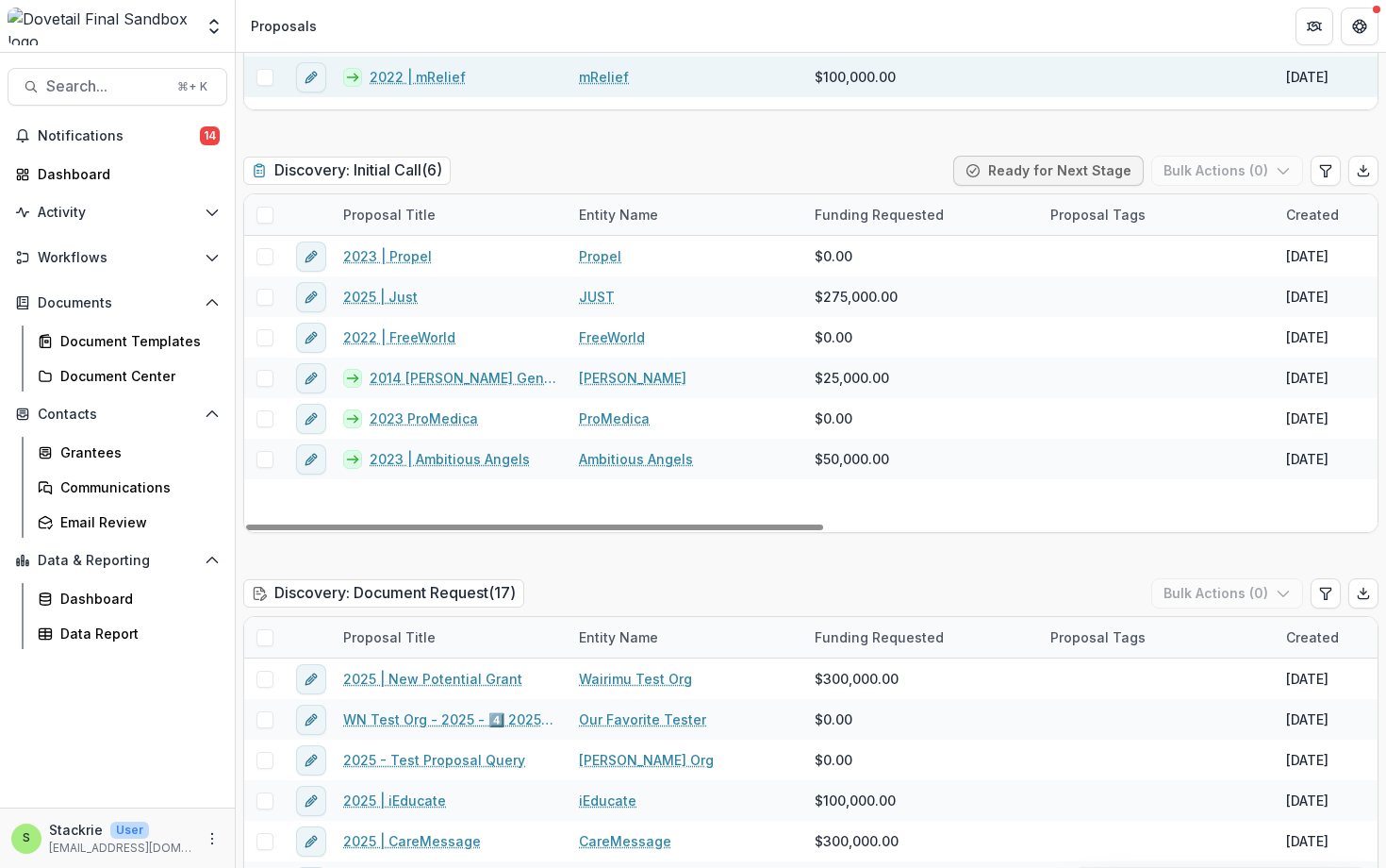
scroll to position [693, 0]
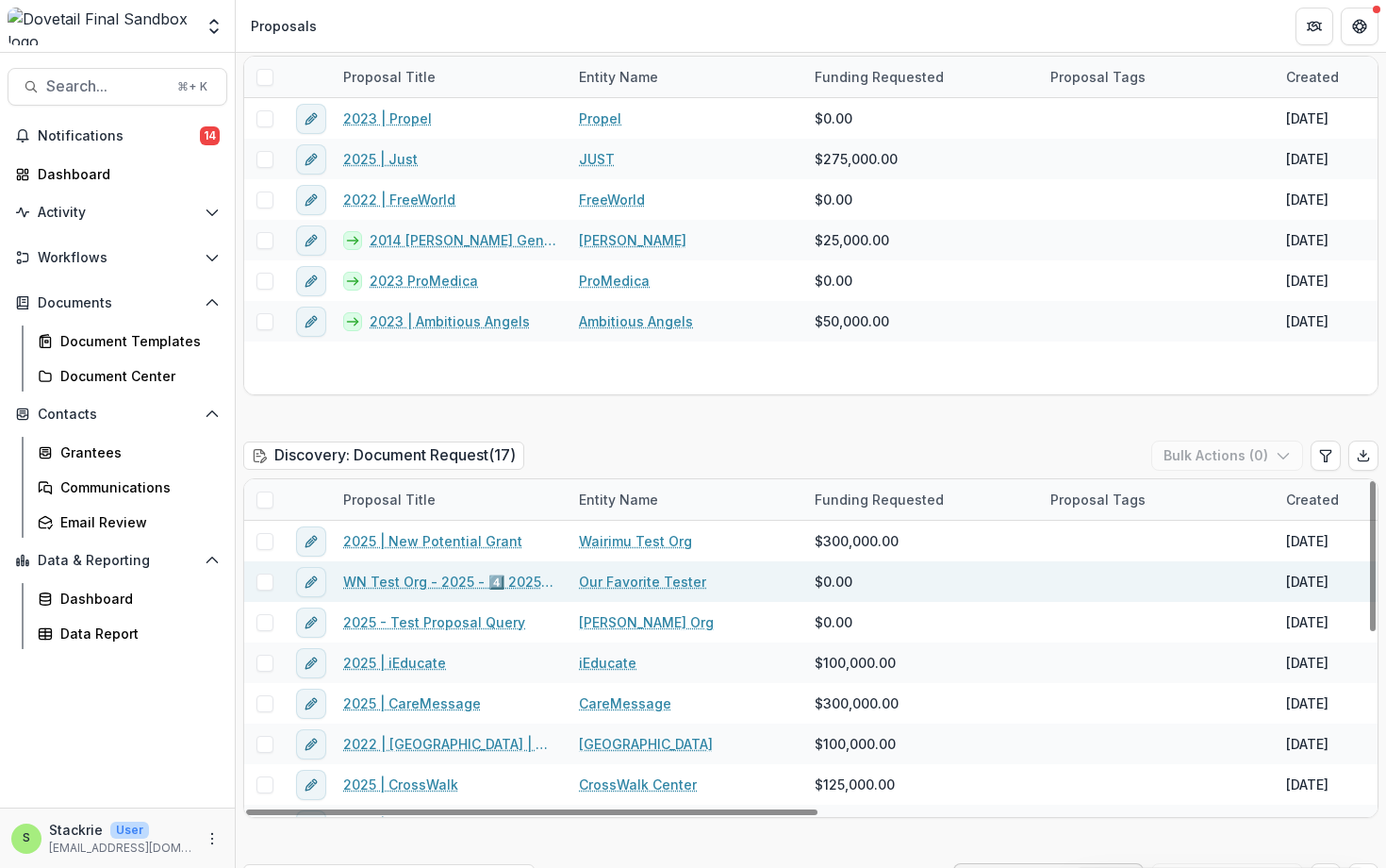
click at [466, 577] on link "WN Test Org - 2025 - 4️⃣ 2025 Application" at bounding box center [449, 581] width 214 height 19
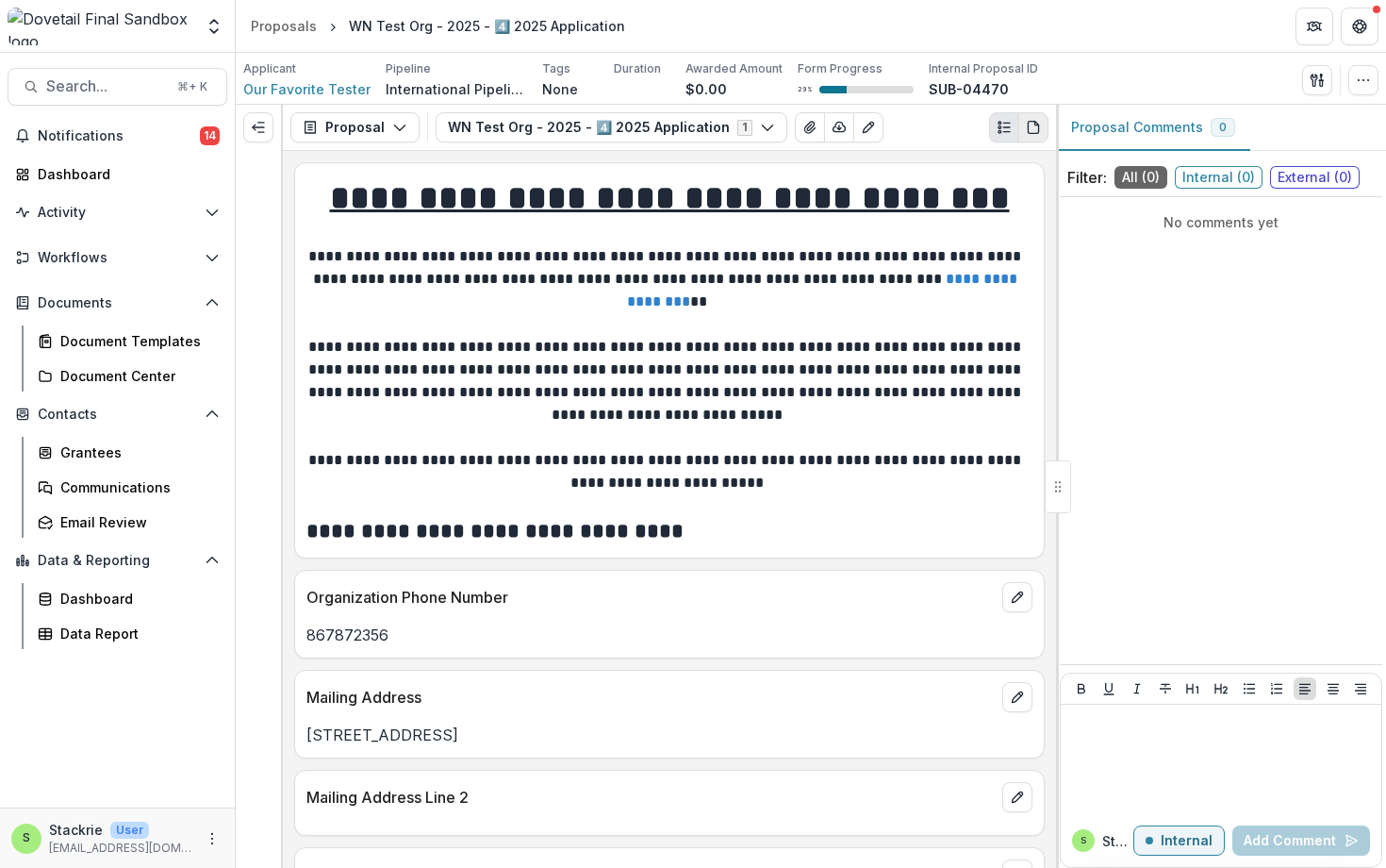
click at [1031, 130] on icon "PDF view" at bounding box center [1034, 128] width 15 height 15
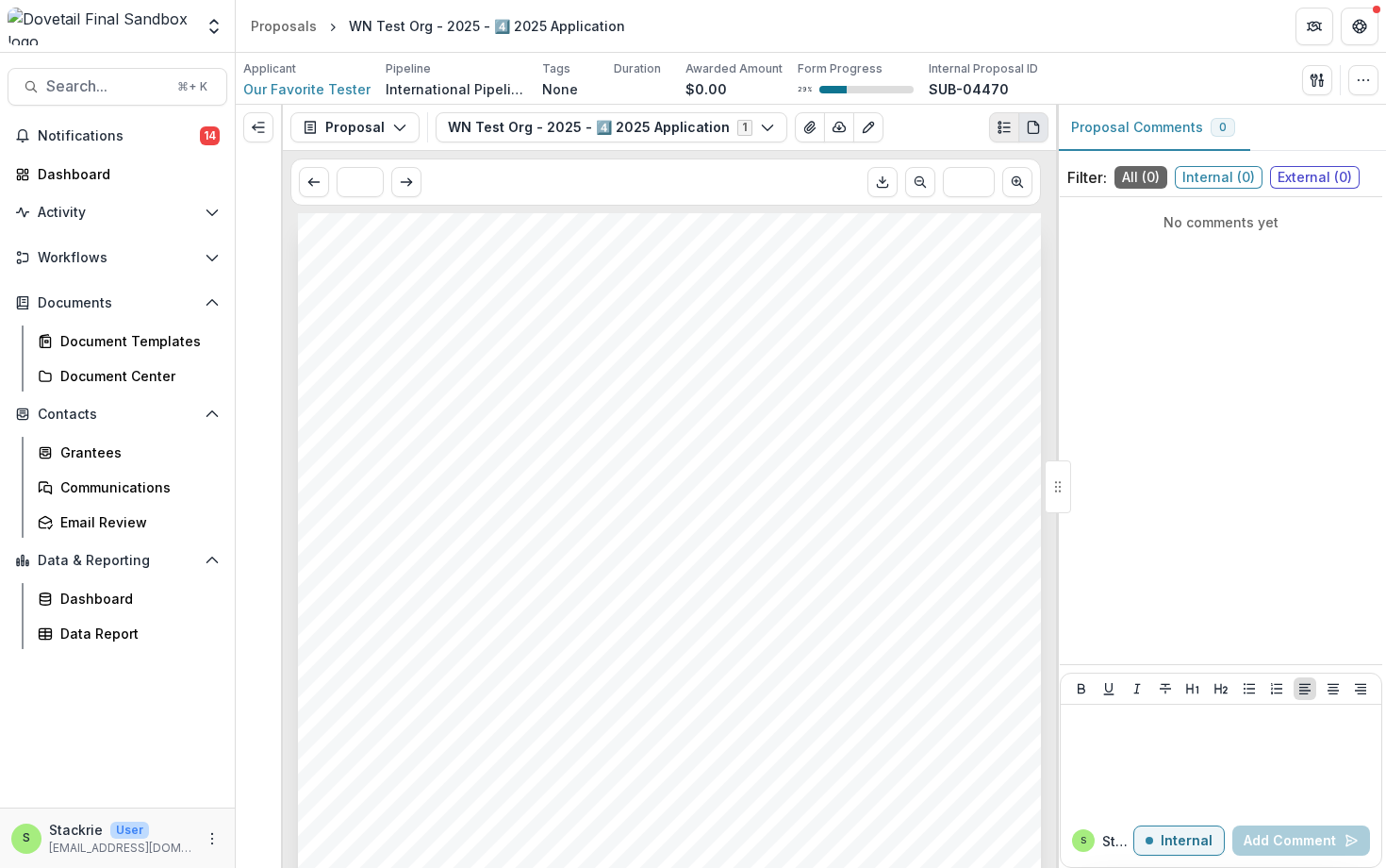
click at [1000, 135] on icon "Plaintext view" at bounding box center [1004, 128] width 15 height 15
